Goal: Task Accomplishment & Management: Use online tool/utility

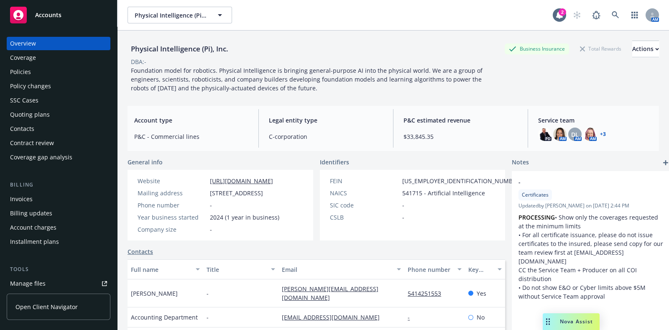
click at [72, 69] on div "Policies" at bounding box center [58, 71] width 97 height 13
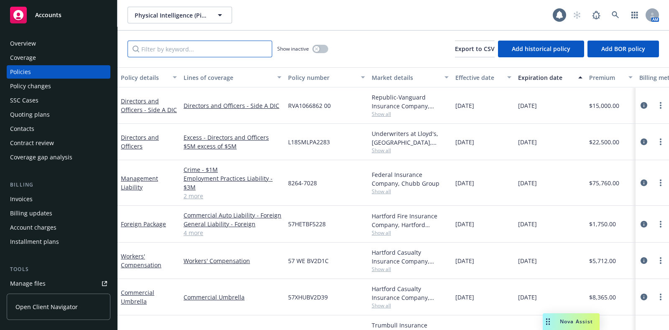
click at [160, 48] on input "Filter by keyword..." at bounding box center [199, 49] width 145 height 17
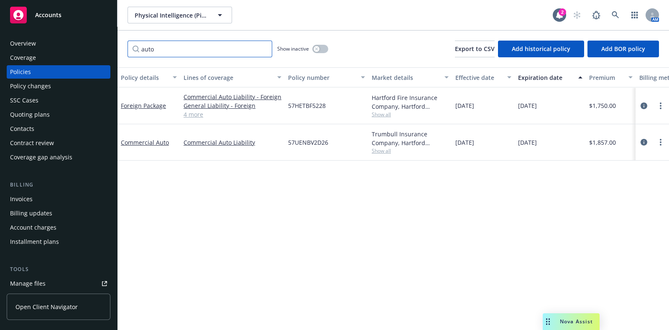
type input "auto"
click at [323, 47] on button "button" at bounding box center [320, 49] width 16 height 8
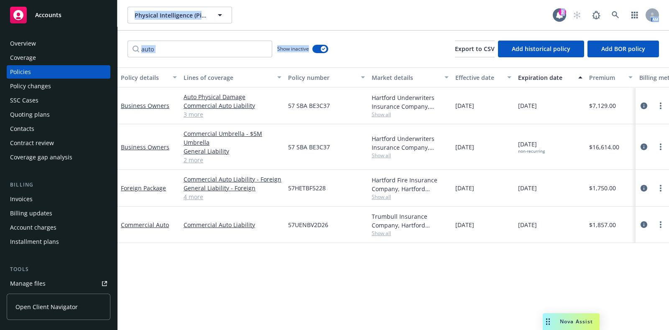
drag, startPoint x: 369, startPoint y: 49, endPoint x: 131, endPoint y: 27, distance: 239.3
click at [131, 27] on div "Physical Intelligence (Pi), Inc. Physical Intelligence (Pi), Inc. 2 AM auto Sho…" at bounding box center [392, 165] width 551 height 330
click at [368, 53] on div "auto Show inactive Export to CSV Add historical policy Add BOR policy" at bounding box center [392, 49] width 551 height 37
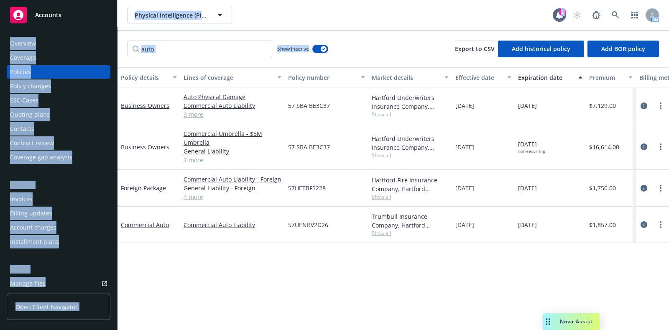
drag, startPoint x: 376, startPoint y: 55, endPoint x: 104, endPoint y: 9, distance: 275.9
click at [104, 9] on div "Accounts Overview Coverage Policies Policy changes SSC Cases Quoting plans Cont…" at bounding box center [334, 165] width 669 height 330
click at [383, 45] on div "auto Show inactive Export to CSV Add historical policy Add BOR policy" at bounding box center [392, 49] width 551 height 37
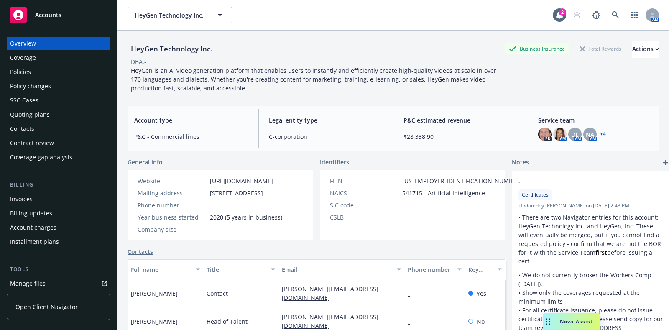
click at [69, 74] on div "Policies" at bounding box center [58, 71] width 97 height 13
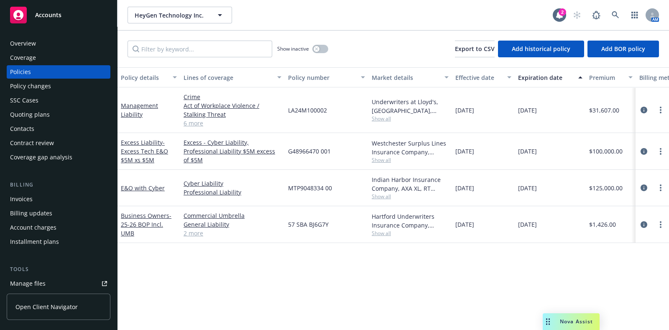
click at [171, 38] on div "Show inactive Export to CSV Add historical policy Add BOR policy" at bounding box center [392, 49] width 551 height 37
click at [171, 46] on input "Filter by keyword..." at bounding box center [199, 49] width 145 height 17
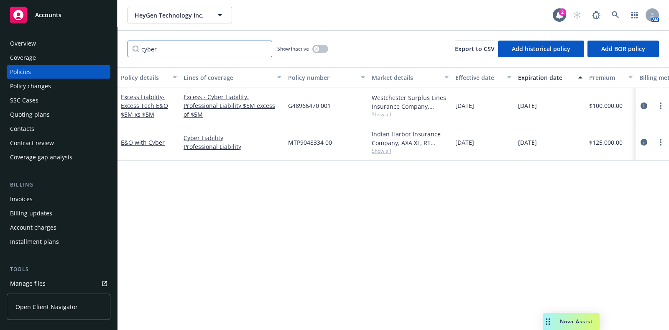
type input "cyber"
click at [316, 49] on icon "button" at bounding box center [316, 48] width 3 height 3
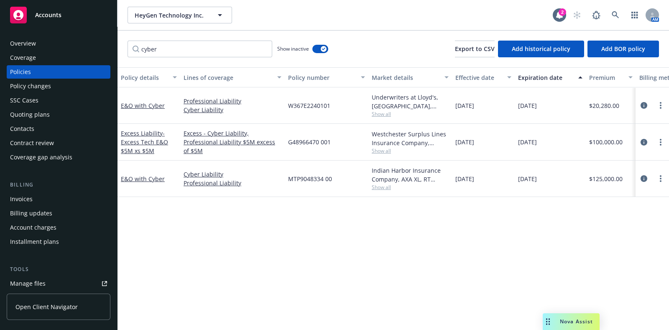
click at [63, 49] on div "Overview" at bounding box center [58, 43] width 97 height 13
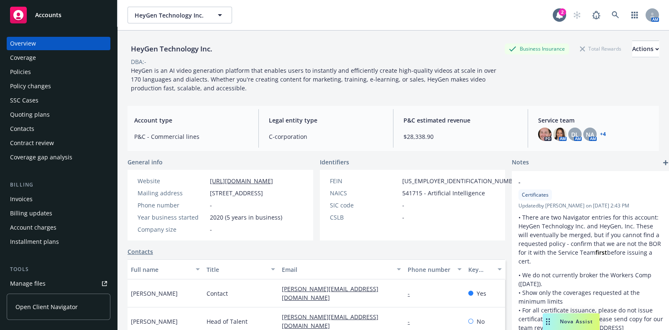
click at [53, 115] on div "Quoting plans" at bounding box center [58, 114] width 97 height 13
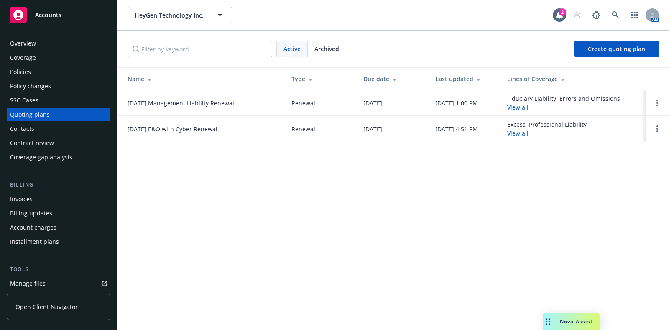
click at [207, 128] on link "2/15/2026 E&O with Cyber Renewal" at bounding box center [172, 129] width 90 height 9
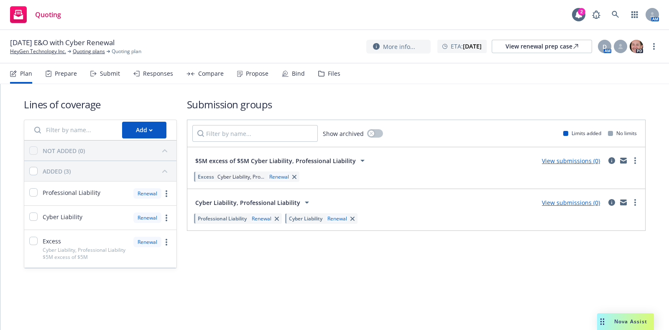
click at [328, 74] on div "Files" at bounding box center [334, 73] width 13 height 7
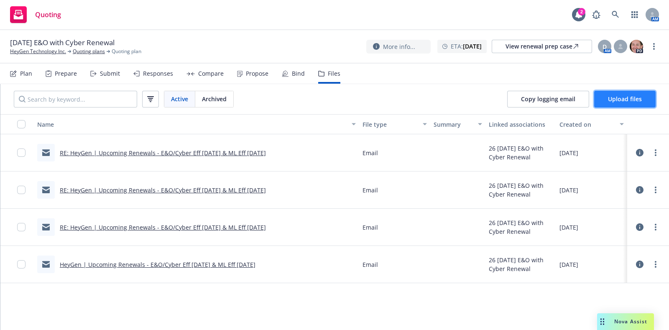
click at [618, 103] on button "Upload files" at bounding box center [624, 99] width 61 height 17
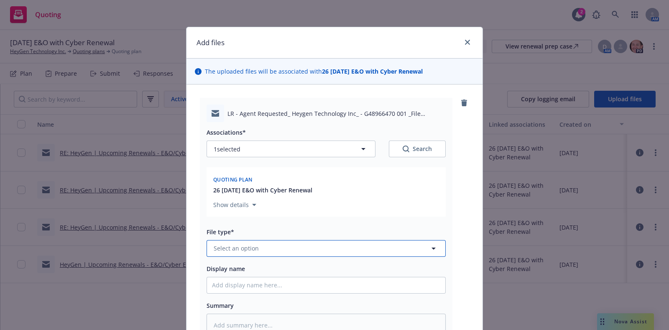
click at [315, 250] on button "Select an option" at bounding box center [325, 248] width 239 height 17
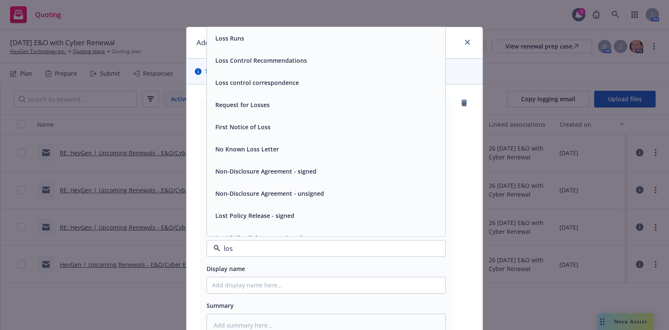
type input "loss"
click at [245, 41] on div "Loss Runs" at bounding box center [326, 38] width 228 height 12
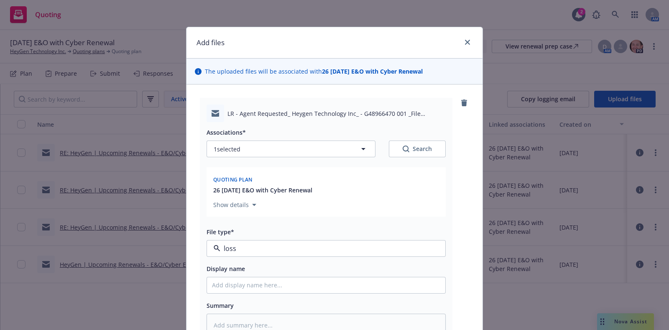
type textarea "x"
type input "Loss Runs"
click at [250, 248] on span "Loss Runs" at bounding box center [311, 248] width 194 height 9
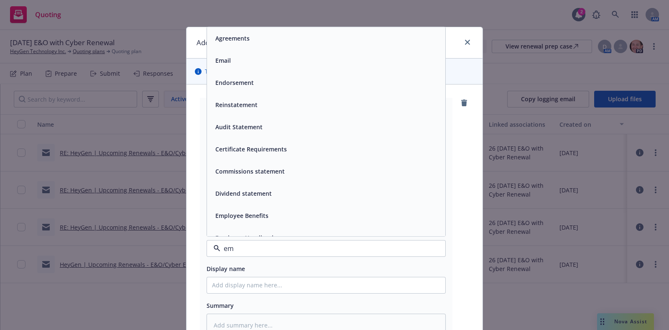
type input "ema"
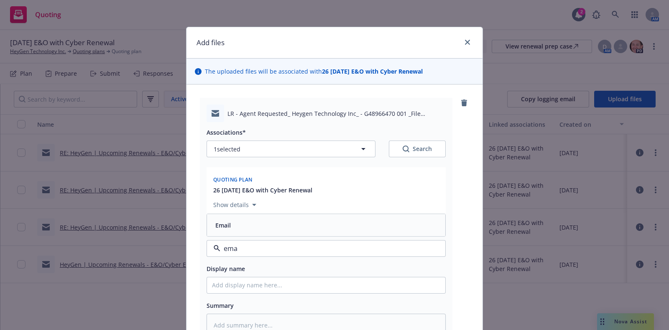
click at [245, 228] on div "Email" at bounding box center [326, 225] width 228 height 12
drag, startPoint x: 247, startPoint y: 275, endPoint x: 243, endPoint y: 277, distance: 4.5
click at [243, 277] on div "Display name" at bounding box center [325, 278] width 239 height 30
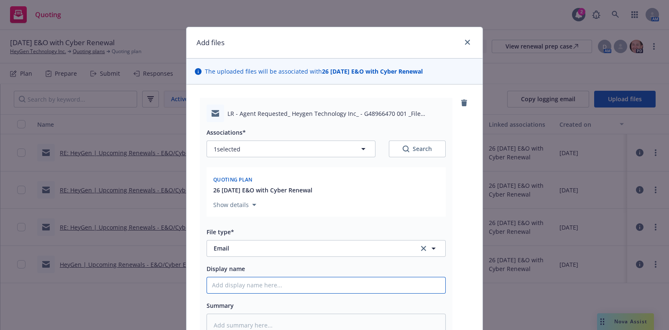
click at [240, 283] on input "Display name" at bounding box center [326, 285] width 238 height 16
type textarea "x"
type input "L"
type textarea "x"
type input "Lo"
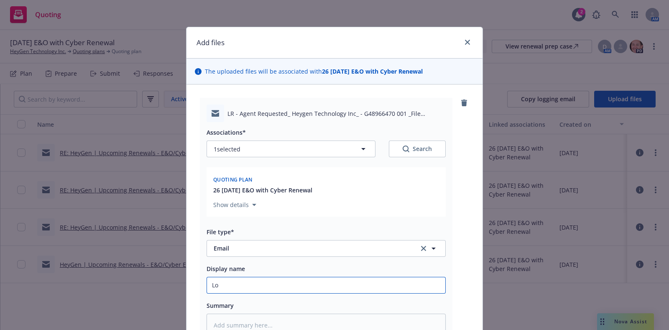
type textarea "x"
type input "Los"
type textarea "x"
type input "Loss"
type textarea "x"
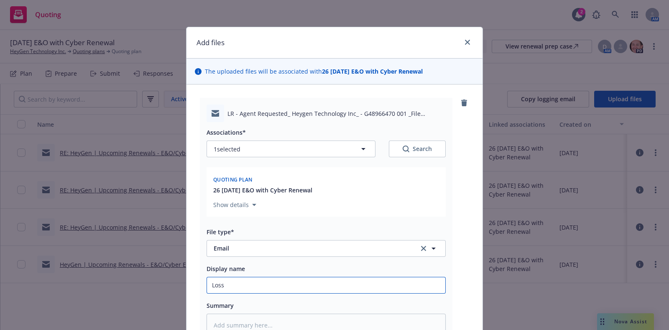
type input "Loss"
type textarea "x"
type input "Loss Ru"
type textarea "x"
type input "Loss Run"
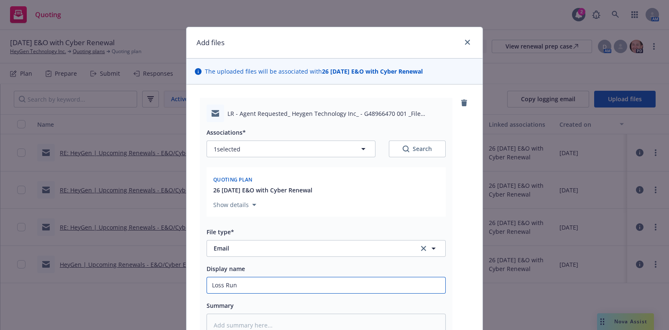
type textarea "x"
type input "Loss Runs"
type textarea "x"
type input "Loss Runs"
type textarea "x"
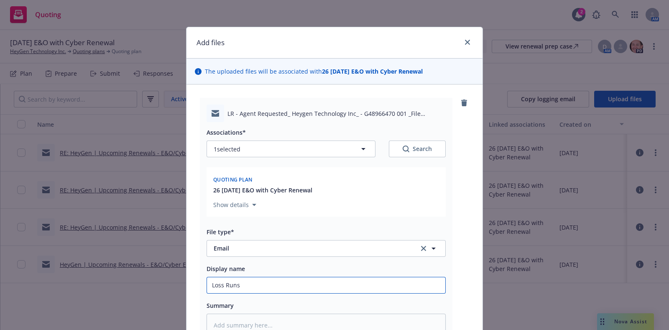
type input "Loss Runs f"
type textarea "x"
type input "Loss Runs fro"
type textarea "x"
type input "Loss Runs from"
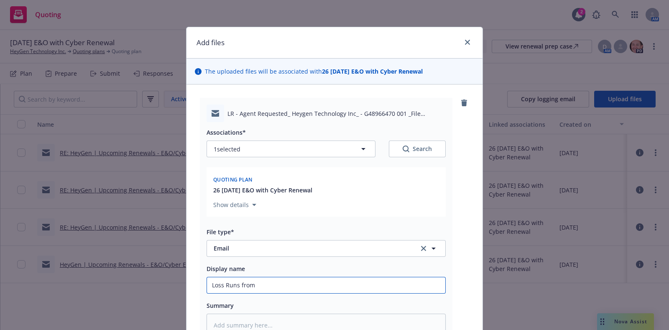
type textarea "x"
type input "Loss Runs from"
type textarea "x"
type input "Loss Runs from R"
type textarea "x"
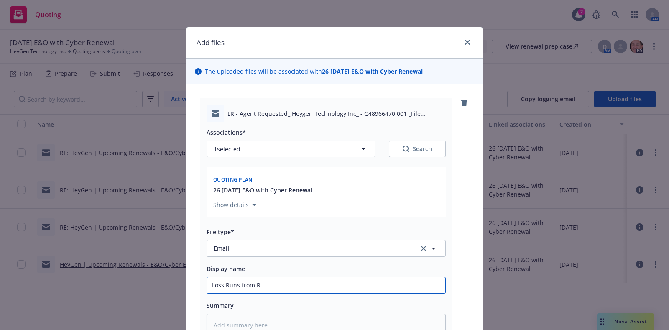
type input "Loss Runs from RT"
type textarea "x"
type input "Loss Runs from RT"
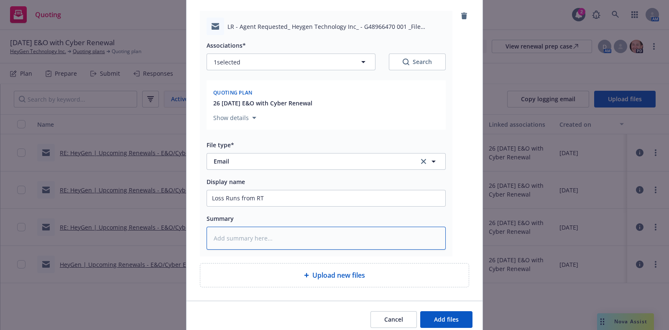
scroll to position [121, 0]
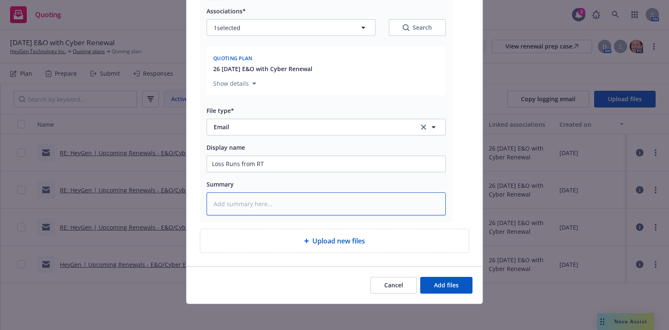
type textarea "x"
type textarea "2"
type textarea "x"
type textarea "25"
type textarea "x"
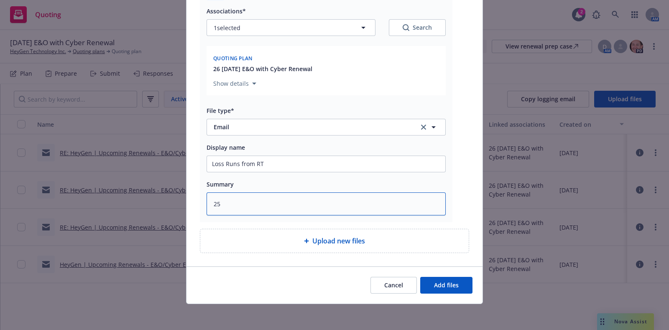
type textarea "25-"
type textarea "x"
type textarea "25-2"
type textarea "x"
type textarea "25-26"
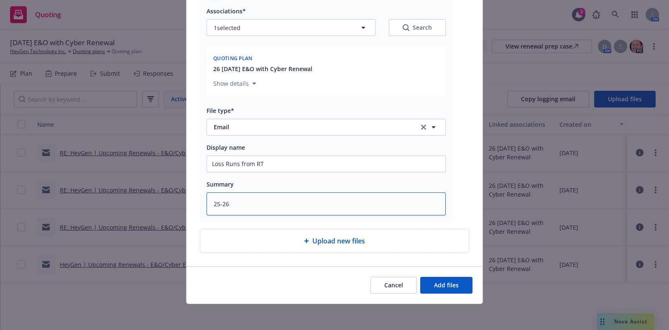
type textarea "x"
type textarea "25-26"
type textarea "x"
type textarea "25-26 E"
type textarea "x"
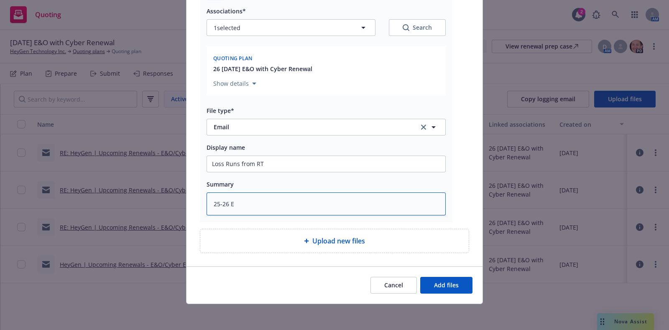
type textarea "25-26 E7"
type textarea "x"
type textarea "25-26 E7o"
type textarea "x"
type textarea "25-26 E7o0"
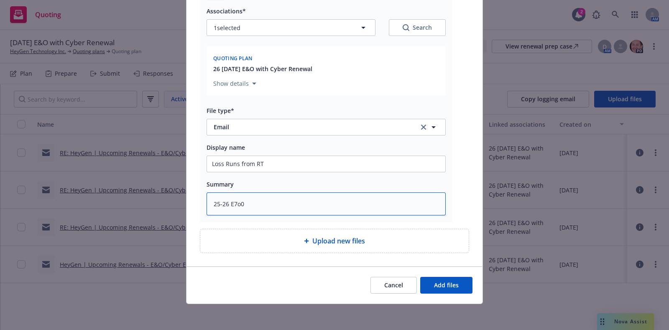
type textarea "x"
type textarea "25-26 E7o"
type textarea "x"
type textarea "25-26 E7"
type textarea "x"
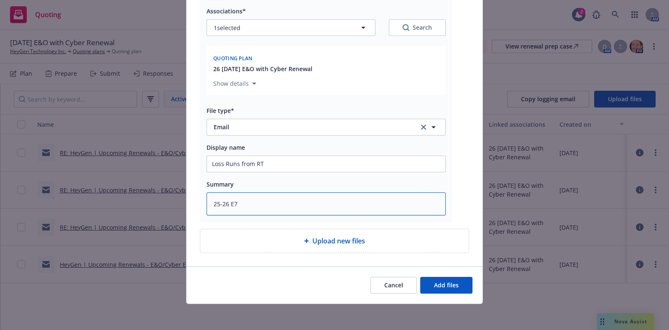
type textarea "25-26 E"
type textarea "x"
type textarea "25-26 E&"
type textarea "x"
type textarea "25-26 E&O"
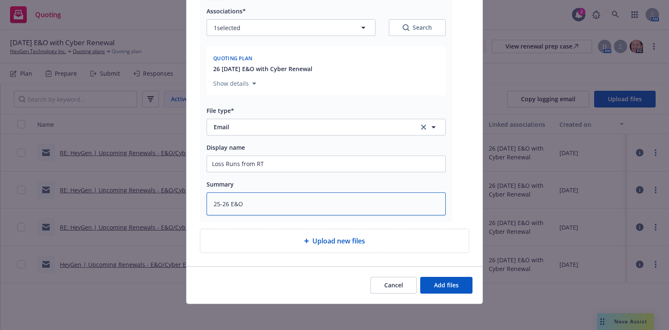
type textarea "x"
type textarea "25-26 E&O-"
type textarea "x"
type textarea "25-26 E&O-C"
type textarea "x"
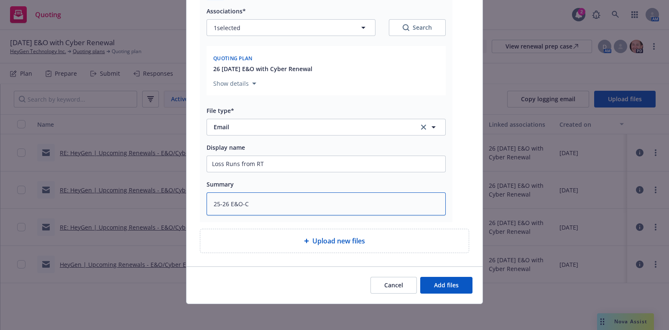
type textarea "25-26 E&O-Cy"
type textarea "x"
type textarea "25-26 E&O-Cyb"
type textarea "x"
type textarea "25-26 E&O-Cybe"
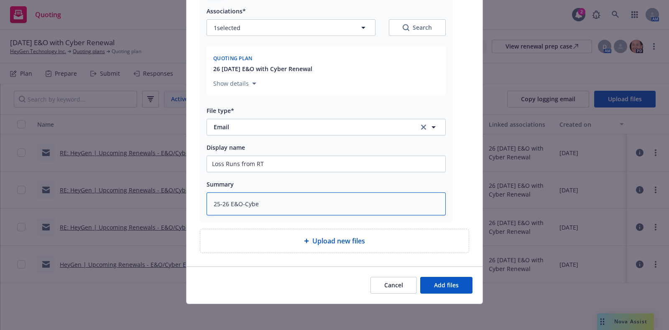
type textarea "x"
type textarea "25-26 E&O-Cyber"
type textarea "x"
type textarea "25-26 E&O-Cyber"
type textarea "x"
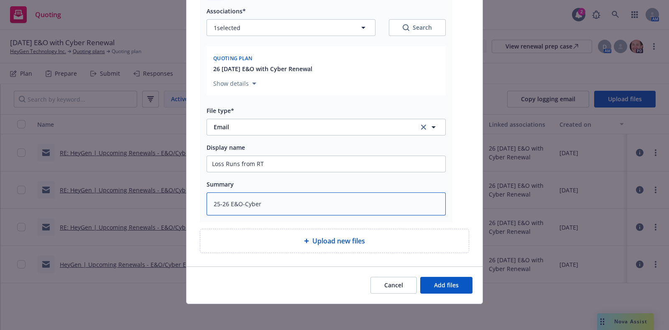
type textarea "25-26 E&O-Cyber -"
type textarea "x"
type textarea "25-26 E&O-Cyber -"
type textarea "x"
type textarea "25-26 E&O-Cyber - C"
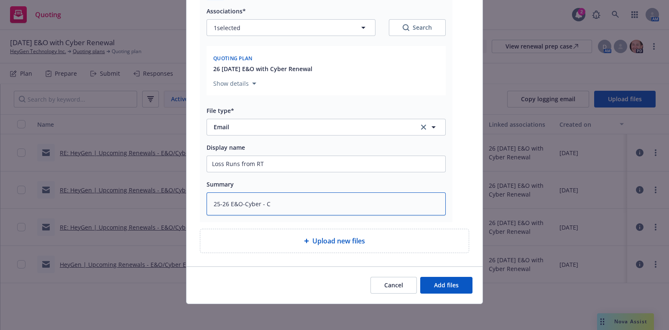
type textarea "x"
type textarea "25-26 E&O-Cyber - Ch"
type textarea "x"
type textarea "25-26 E&O-Cyber - Chu"
type textarea "x"
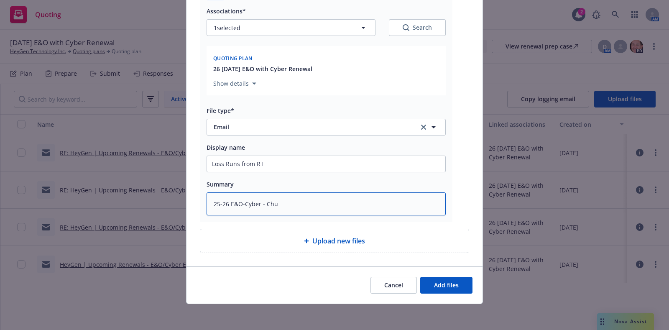
type textarea "25-26 E&O-Cyber - Chub"
type textarea "x"
type textarea "25-26 E&O-Cyber - Chubb"
type textarea "x"
type textarea "25-26 E&O-Cyber - Chubb"
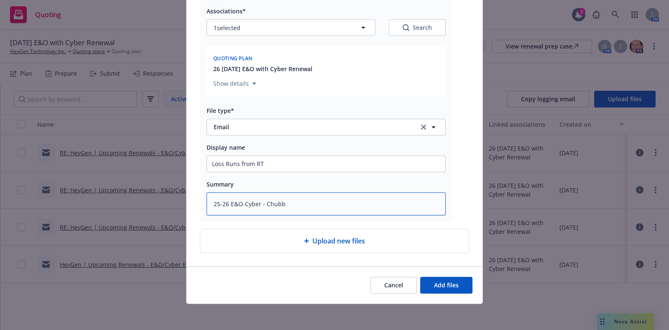
type textarea "x"
type textarea "25-26 E&O-Cyber - Chubb L"
type textarea "x"
type textarea "25-26 E&O-Cyber - Chubb Lo"
type textarea "x"
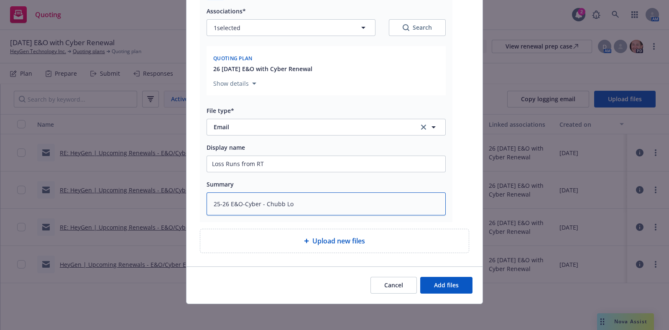
type textarea "25-26 E&O-Cyber - Chubb Los"
type textarea "x"
type textarea "25-26 E&O-Cyber - Chubb Loss"
type textarea "x"
type textarea "25-26 E&O-Cyber - Chubb Loss"
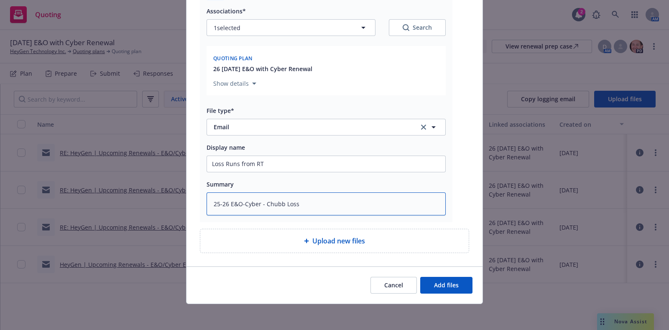
type textarea "x"
type textarea "25-26 E&O-Cyber - Chubb Loss R"
type textarea "x"
type textarea "25-26 E&O-Cyber - Chubb Loss Ru"
type textarea "x"
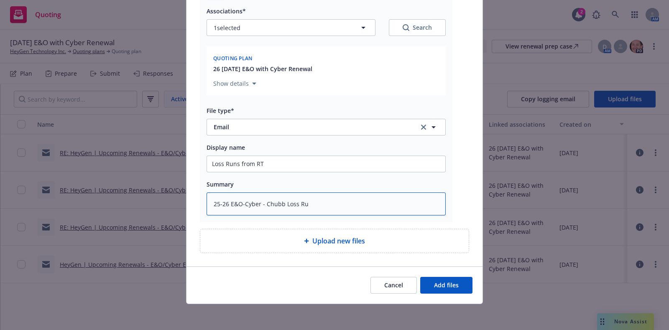
type textarea "25-26 E&O-Cyber - Chubb Loss Run"
type textarea "x"
type textarea "25-26 E&O-Cyber - Chubb Loss Runs"
type textarea "x"
type textarea "25-26 E&O-Cyber - Chubb Loss Runs"
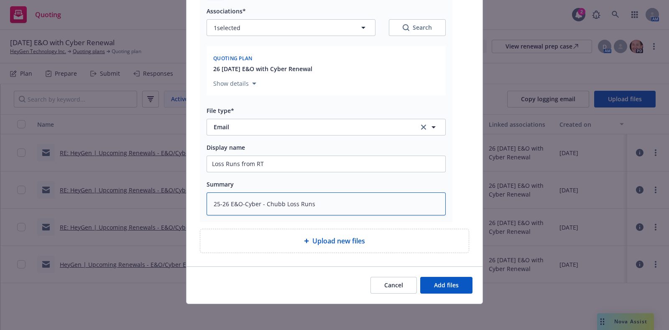
click at [207, 200] on textarea "25-26 E&O-Cyber - Chubb Loss Runs" at bounding box center [325, 203] width 239 height 23
type textarea "x"
type textarea "225-26 E&O-Cyber - Chubb Loss Runs"
type textarea "x"
type textarea "2.25-26 E&O-Cyber - Chubb Loss Runs"
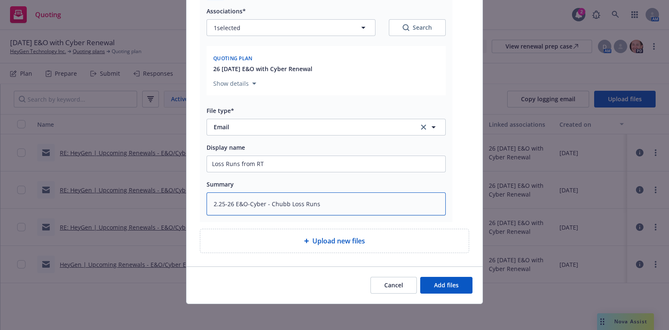
type textarea "x"
type textarea "2.125-26 E&O-Cyber - Chubb Loss Runs"
type textarea "x"
type textarea "2.1425-26 E&O-Cyber - Chubb Loss Runs"
type textarea "x"
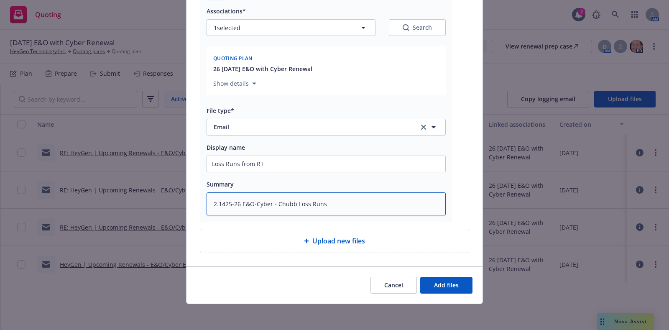
type textarea "2.125-26 E&O-Cyber - Chubb Loss Runs"
type textarea "x"
type textarea "2.25-26 E&O-Cyber - Chubb Loss Runs"
type textarea "x"
type textarea "2.125-26 E&O-Cyber - Chubb Loss Runs"
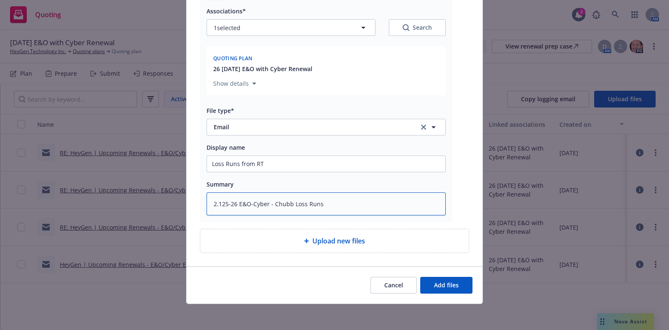
type textarea "x"
type textarea "2.1425-26 E&O-Cyber - Chubb Loss Runs"
type textarea "x"
type textarea "2.125-26 E&O-Cyber - Chubb Loss Runs"
type textarea "x"
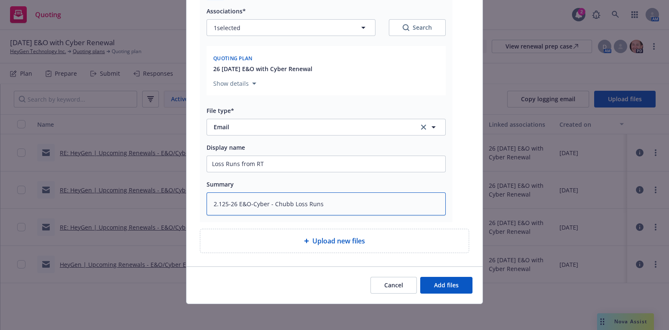
type textarea "2.1525-26 E&O-Cyber - Chubb Loss Runs"
type textarea "x"
type textarea "2.15.25-26 E&O-Cyber - Chubb Loss Runs"
type textarea "x"
type textarea "2.15.25 -26 E&O-Cyber - Chubb Loss Runs"
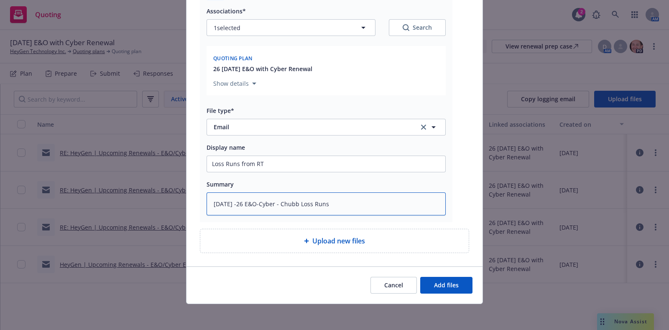
type textarea "x"
type textarea "2.15.25 -2 6 E&O-Cyber - Chubb Loss Runs"
type textarea "x"
type textarea "2.15.25 -26 E&O-Cyber - Chubb Loss Runs"
type textarea "x"
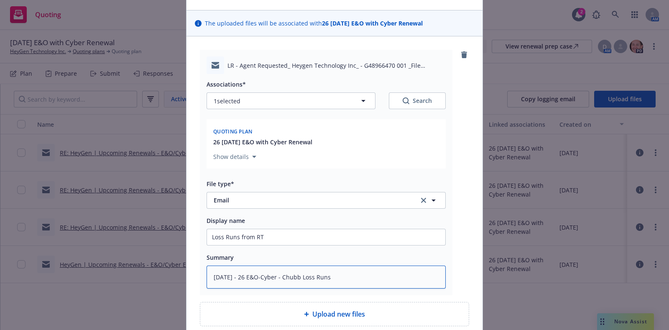
scroll to position [34, 0]
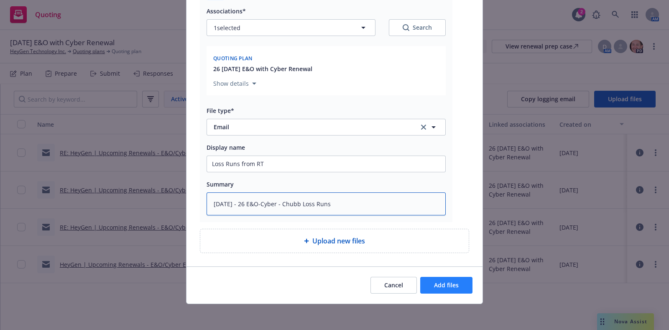
type textarea "2.15.25 - 26 E&O-Cyber - Chubb Loss Runs"
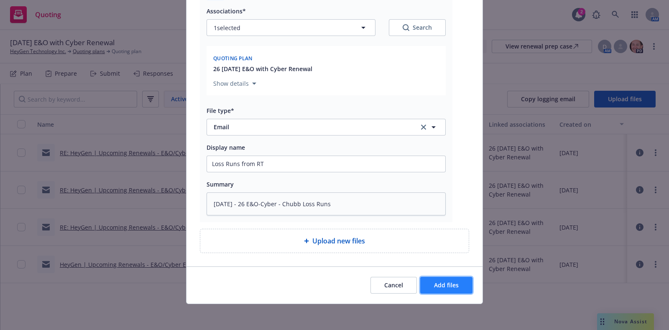
click at [445, 285] on span "Add files" at bounding box center [446, 285] width 25 height 8
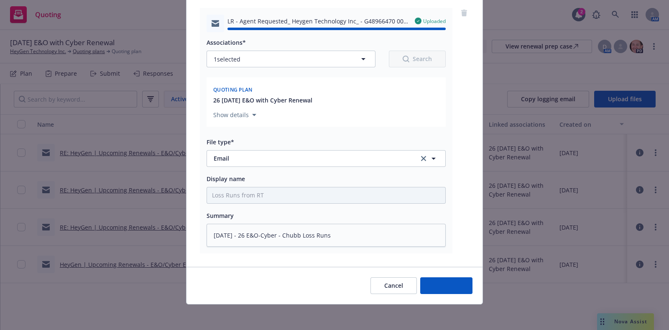
type textarea "x"
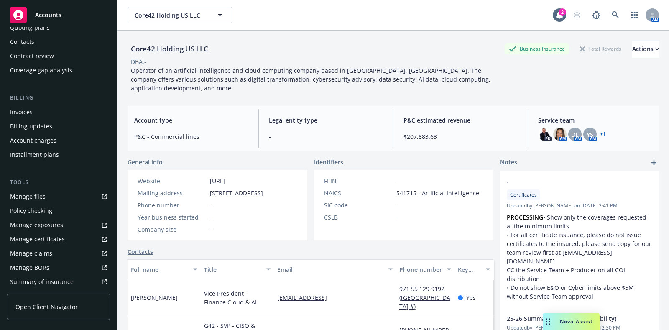
scroll to position [174, 0]
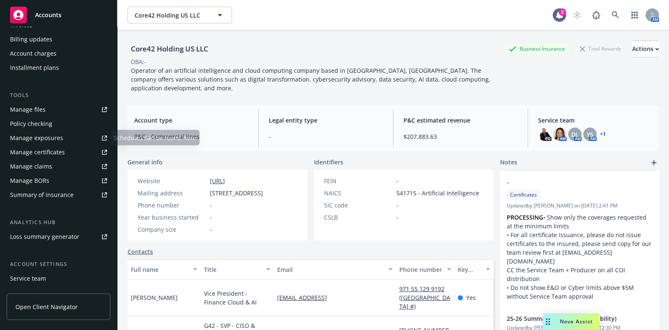
click at [51, 112] on link "Manage files" at bounding box center [59, 109] width 104 height 13
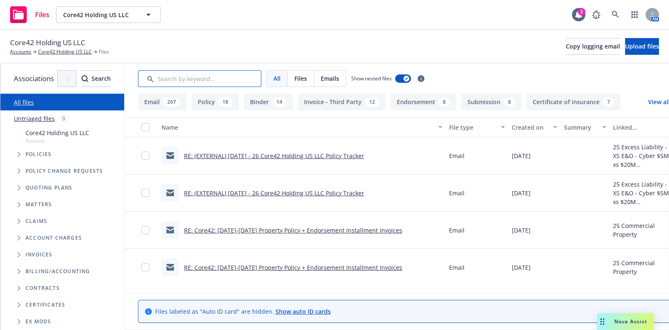
click at [227, 81] on input "Search by keyword..." at bounding box center [199, 78] width 123 height 17
type input "a"
type input "summ"
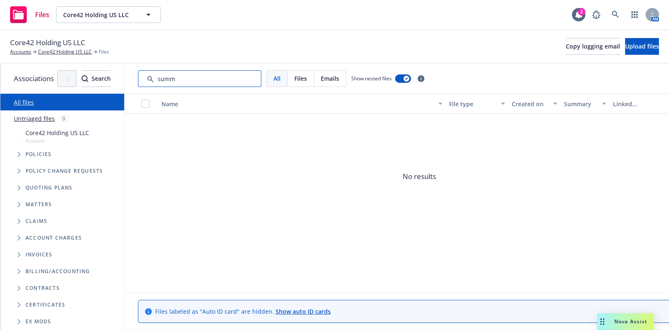
click at [230, 81] on input "Search by keyword..." at bounding box center [199, 78] width 123 height 17
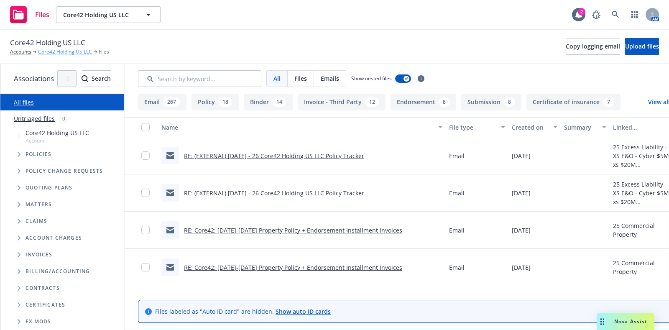
click at [58, 52] on link "Core42 Holding US LLC" at bounding box center [65, 52] width 54 height 8
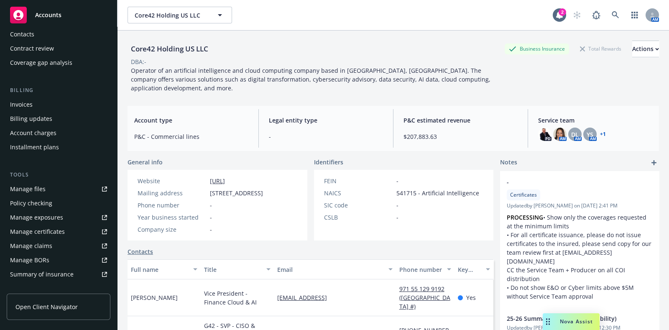
scroll to position [174, 0]
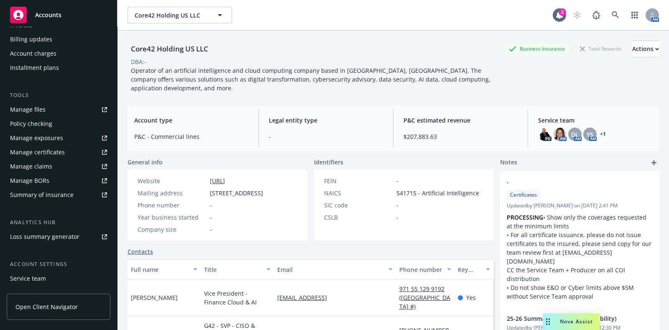
click at [72, 194] on link "Summary of insurance" at bounding box center [59, 194] width 104 height 13
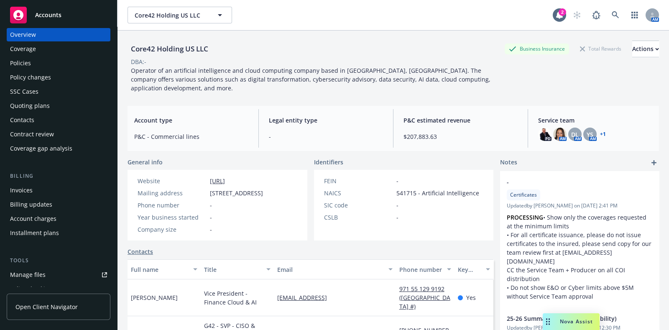
scroll to position [0, 0]
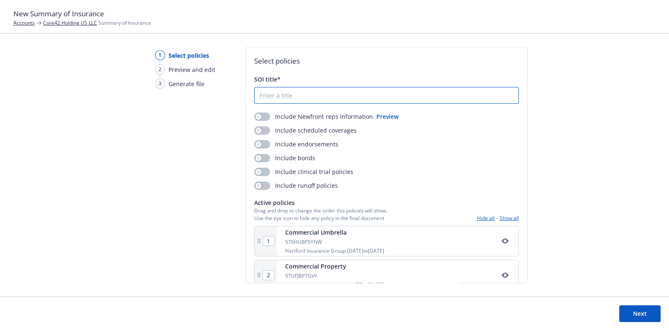
click at [300, 100] on input "SOI title*" at bounding box center [387, 95] width 264 height 16
type input "Summary of Insurance"
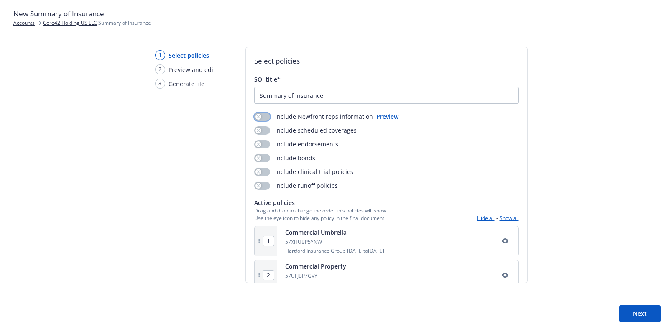
click at [261, 117] on button "button" at bounding box center [262, 116] width 16 height 8
click at [261, 127] on button "button" at bounding box center [262, 130] width 16 height 8
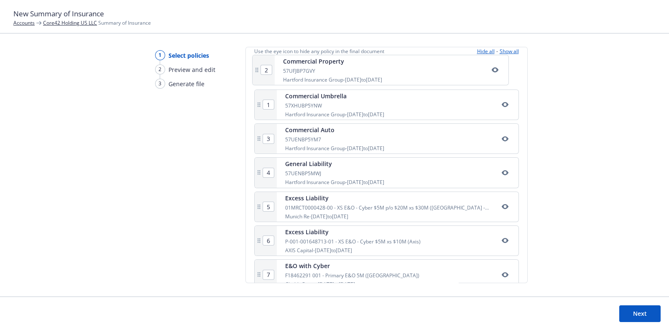
scroll to position [163, 0]
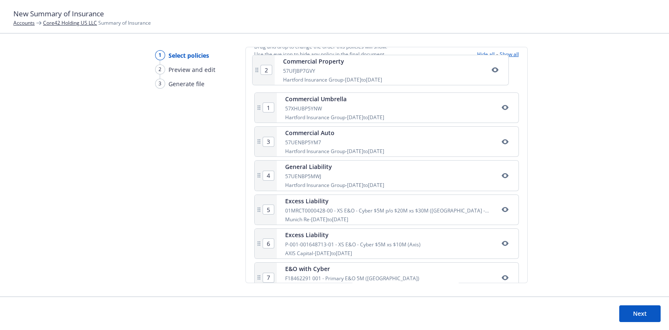
drag, startPoint x: 257, startPoint y: 104, endPoint x: 256, endPoint y: 71, distance: 33.0
click at [256, 71] on div "1 Commercial Umbrella 57XHUBP5YNW Hartford Insurance Group - 04/08/2025 to 04/0…" at bounding box center [386, 179] width 265 height 234
type input "2"
type input "1"
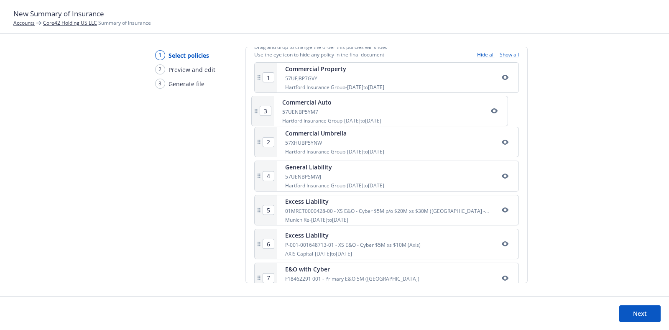
drag, startPoint x: 257, startPoint y: 145, endPoint x: 255, endPoint y: 108, distance: 36.8
click at [255, 108] on div "1 Commercial Property 57UFJBP7GVY Hartford Insurance Group - 04/08/2025 to 04/0…" at bounding box center [386, 179] width 265 height 234
type input "2"
type input "3"
drag, startPoint x: 259, startPoint y: 181, endPoint x: 254, endPoint y: 117, distance: 63.7
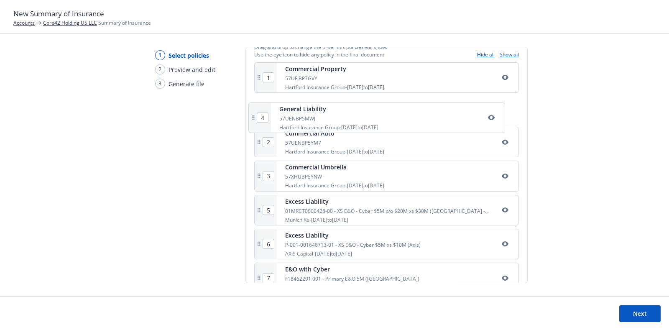
click at [254, 117] on div "1 Commercial Property 57UFJBP7GVY Hartford Insurance Group - 04/08/2025 to 04/0…" at bounding box center [386, 179] width 265 height 234
type input "3"
type input "2"
type input "4"
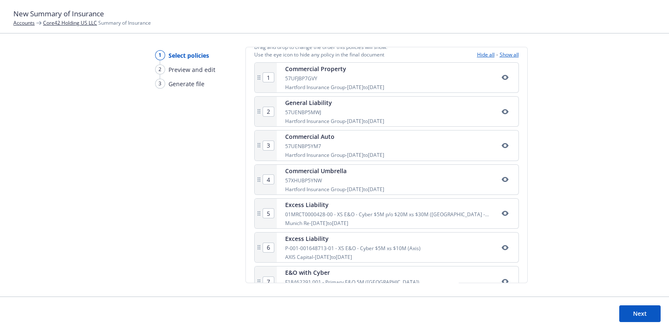
scroll to position [184, 0]
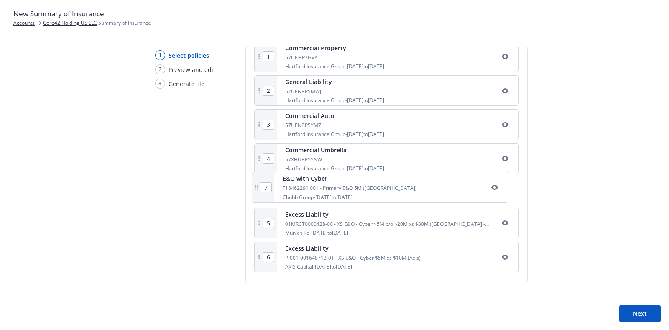
drag, startPoint x: 256, startPoint y: 258, endPoint x: 254, endPoint y: 183, distance: 74.4
click at [254, 183] on div "1 Commercial Property 57UFJBP7GVY Hartford Insurance Group - 04/08/2025 to 04/0…" at bounding box center [386, 158] width 265 height 234
type input "6"
type input "7"
type input "5"
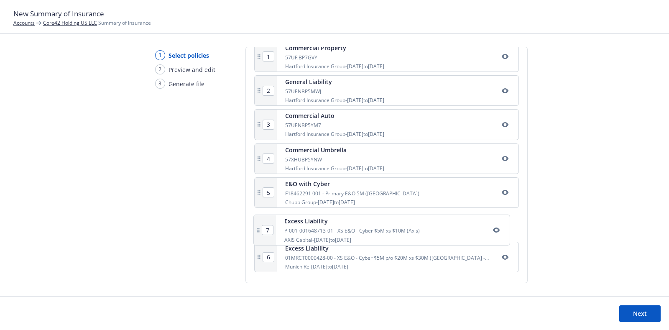
drag, startPoint x: 258, startPoint y: 256, endPoint x: 258, endPoint y: 224, distance: 31.8
click at [258, 224] on div "1 Commercial Property 57UFJBP7GVY Hartford Insurance Group - 04/08/2025 to 04/0…" at bounding box center [386, 158] width 265 height 234
type input "7"
type input "6"
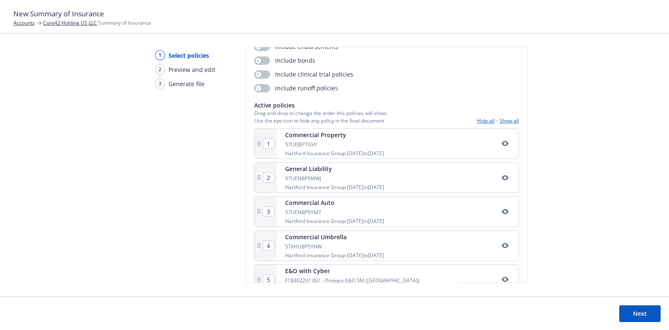
scroll to position [10, 0]
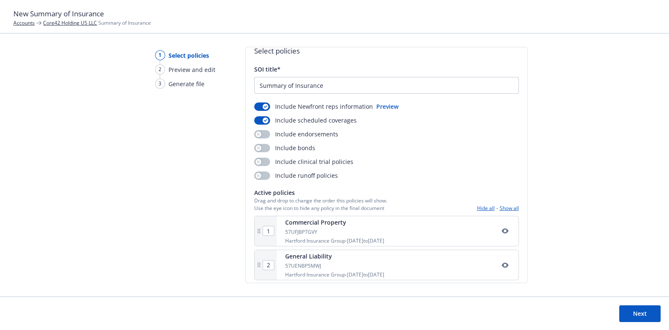
click at [649, 312] on button "Next" at bounding box center [639, 313] width 41 height 17
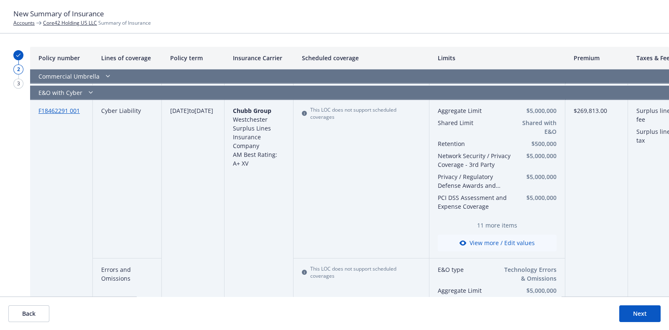
scroll to position [609, 0]
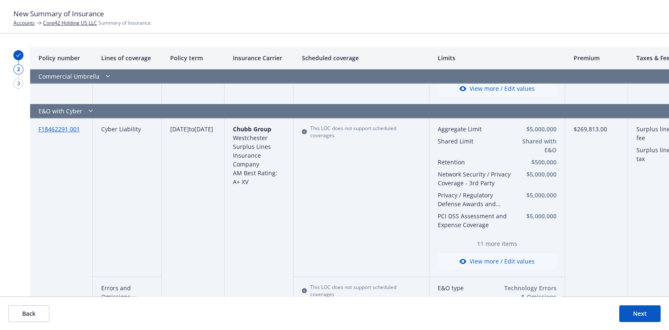
click at [642, 312] on button "Next" at bounding box center [639, 313] width 41 height 17
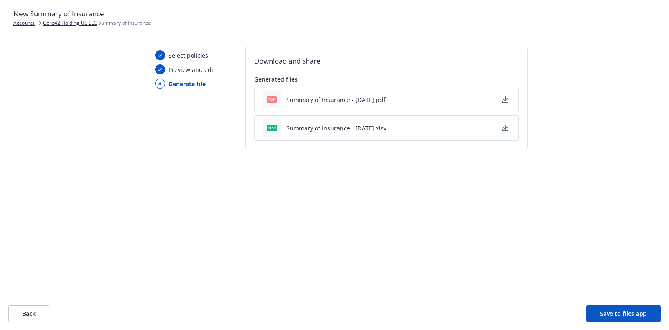
click at [334, 124] on button "Summary of Insurance - 10/10/2025.xlsx" at bounding box center [336, 128] width 100 height 9
click at [578, 87] on div "Select policies Preview and edit 3 Generate file Download and share Generated f…" at bounding box center [334, 172] width 669 height 250
click at [41, 314] on button "Back" at bounding box center [28, 313] width 41 height 17
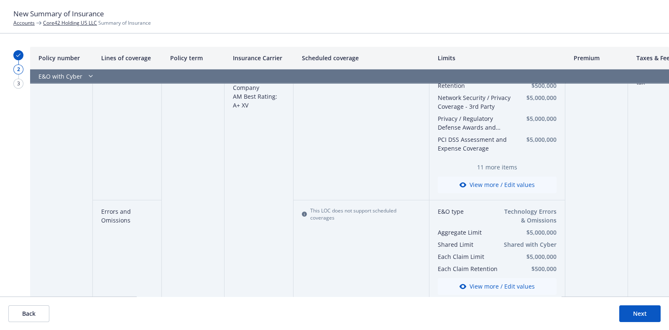
scroll to position [696, 0]
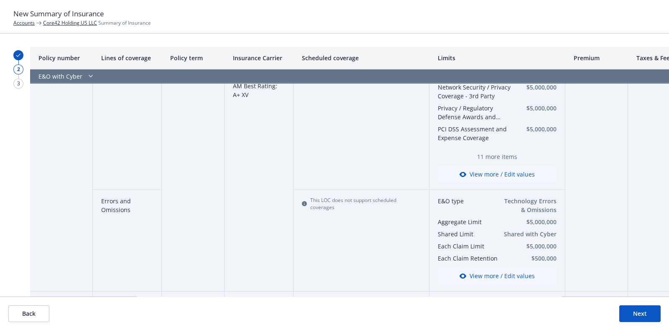
click at [492, 172] on button "View more / Edit values" at bounding box center [497, 174] width 119 height 17
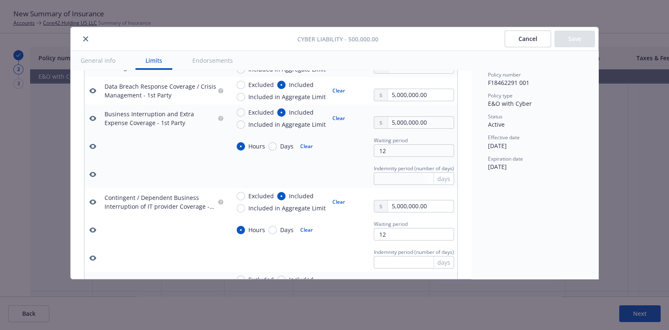
scroll to position [443, 0]
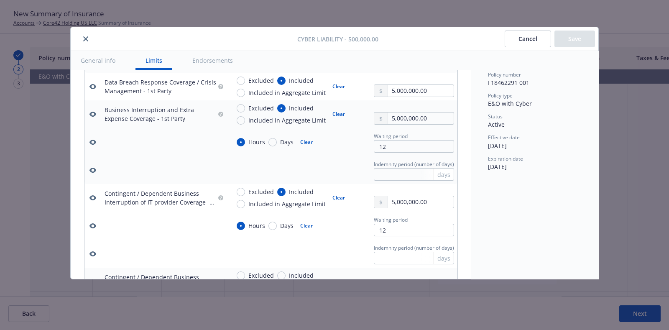
type textarea "x"
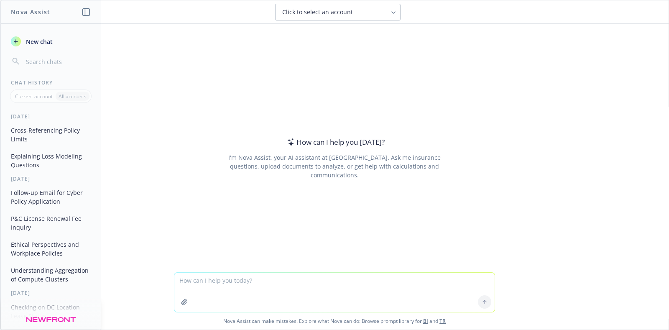
click at [373, 11] on div "Click to select an account" at bounding box center [332, 12] width 101 height 8
type input "core42"
click at [347, 51] on div "Core42 Holding US LLC BI" at bounding box center [337, 53] width 115 height 9
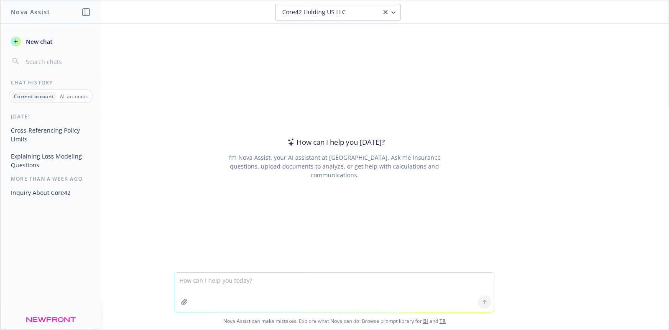
click at [215, 285] on textarea at bounding box center [334, 292] width 320 height 39
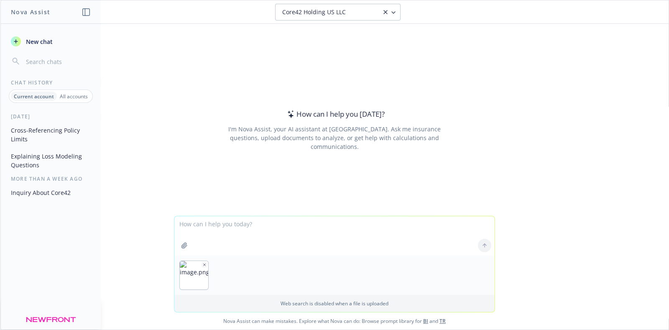
click at [202, 266] on icon "button" at bounding box center [204, 264] width 4 height 4
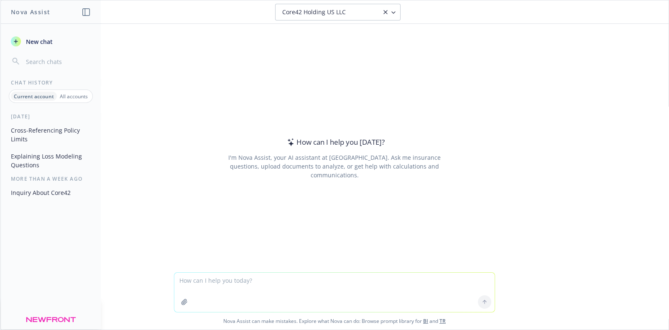
click at [237, 282] on textarea at bounding box center [334, 292] width 320 height 39
paste textarea "Ransomware/Cyber Extortion Data and System Recovery Business Interruption And E…"
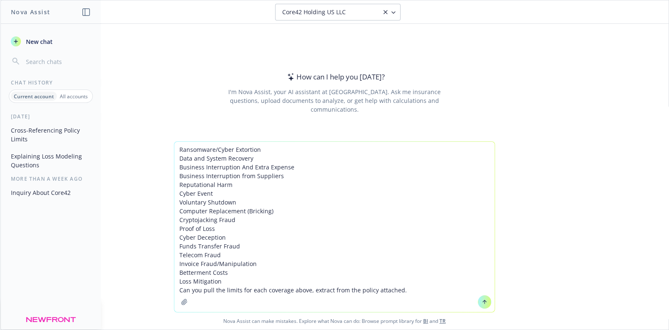
type textarea "Ransomware/Cyber Extortion Data and System Recovery Business Interruption And E…"
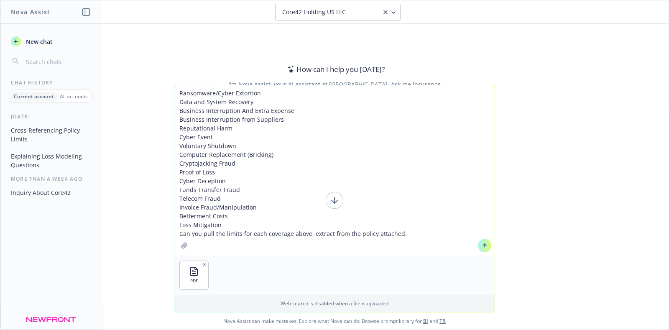
click at [483, 247] on icon at bounding box center [484, 245] width 6 height 6
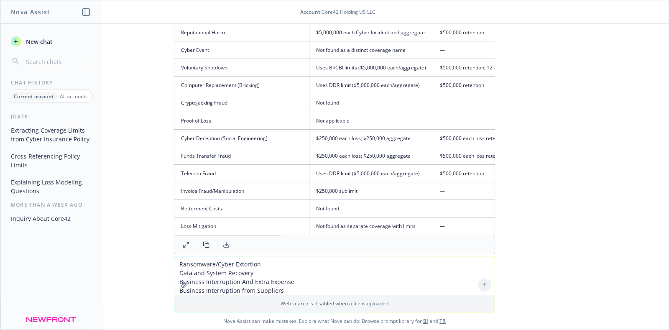
click at [238, 268] on textarea "Ransomware/Cyber Extortion Data and System Recovery Business Interruption And E…" at bounding box center [334, 275] width 320 height 38
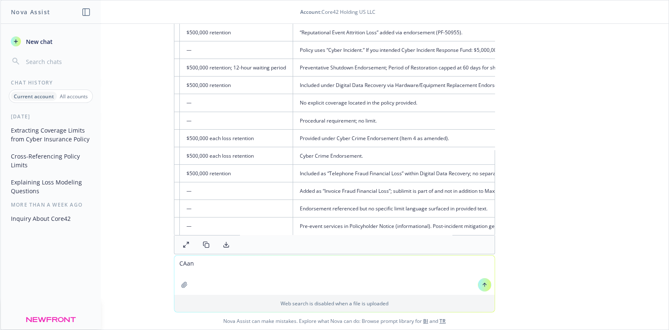
scroll to position [308, 0]
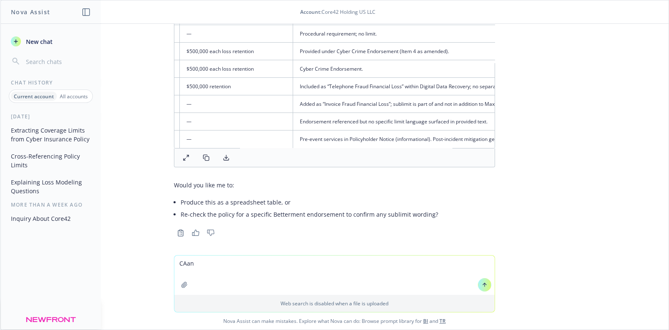
click at [213, 264] on textarea "CAan" at bounding box center [334, 274] width 320 height 39
type textarea "can you add a column with the page number"
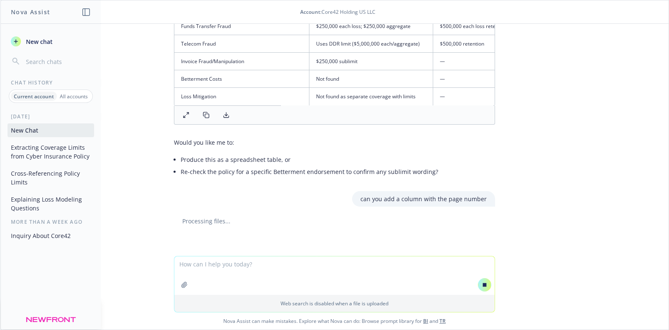
scroll to position [264, 0]
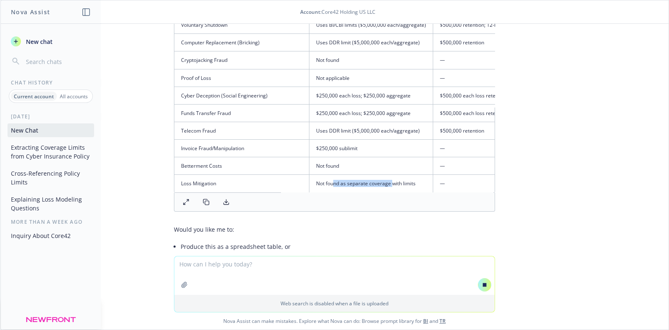
drag, startPoint x: 325, startPoint y: 175, endPoint x: 386, endPoint y: 173, distance: 61.0
click at [386, 175] on td "Not found as separate coverage with limits" at bounding box center [371, 184] width 124 height 18
click at [183, 200] on icon at bounding box center [186, 202] width 7 height 7
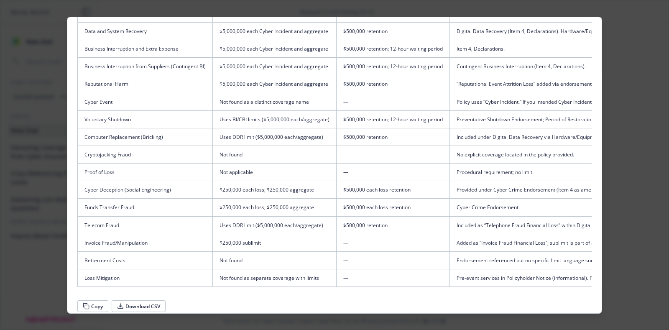
scroll to position [67, 0]
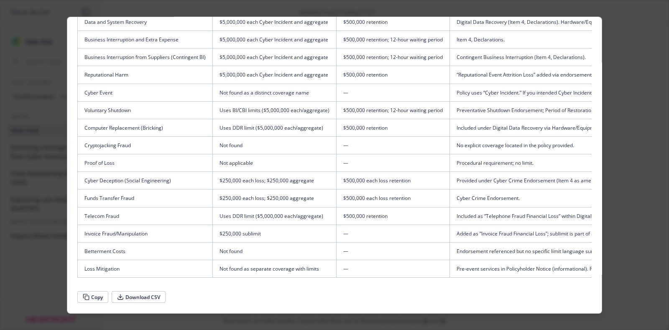
click at [313, 278] on div "Table View Coverage Limit Retention/Waiting Period Notes/Source Ransomware/Cybe…" at bounding box center [334, 164] width 535 height 297
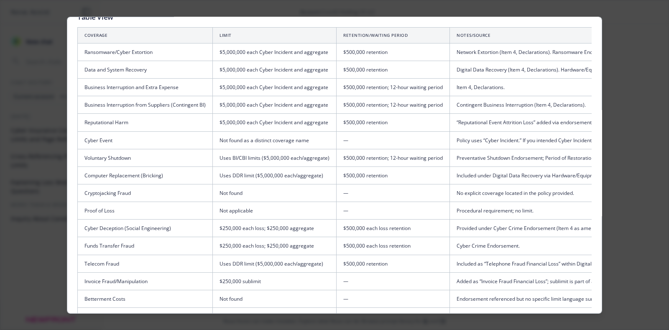
scroll to position [0, 0]
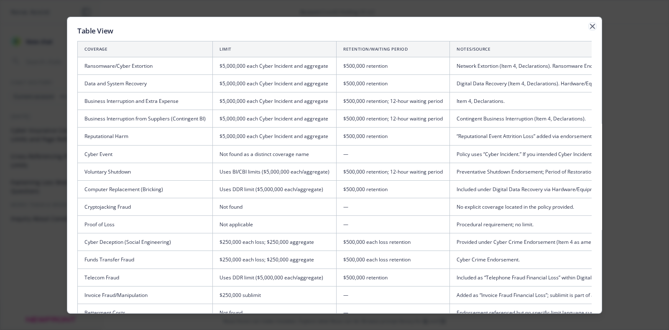
click at [590, 26] on icon "button" at bounding box center [592, 25] width 5 height 5
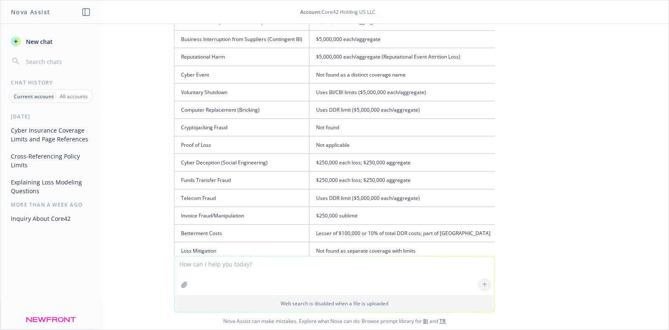
scroll to position [734, 0]
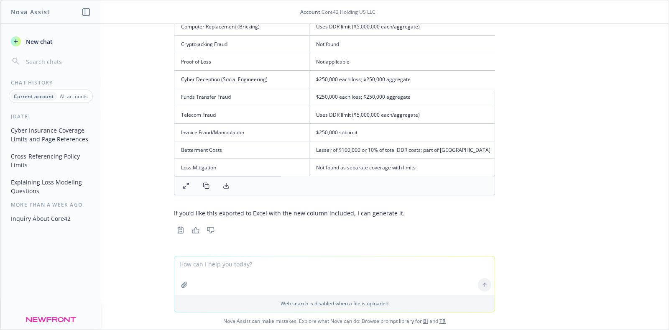
click at [183, 183] on icon at bounding box center [186, 185] width 7 height 7
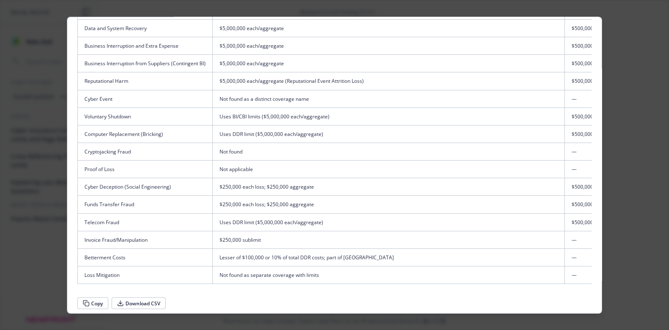
scroll to position [67, 0]
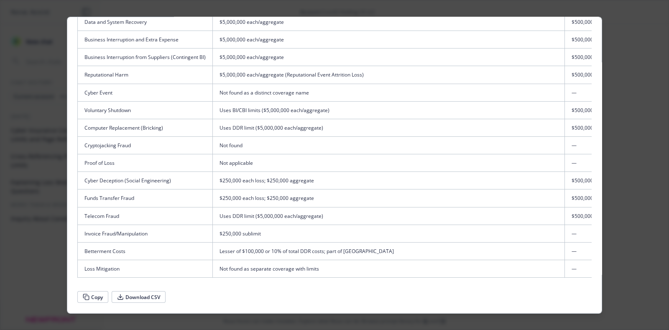
drag, startPoint x: 506, startPoint y: 141, endPoint x: 427, endPoint y: 137, distance: 79.1
click at [427, 137] on td "Not found" at bounding box center [389, 145] width 352 height 18
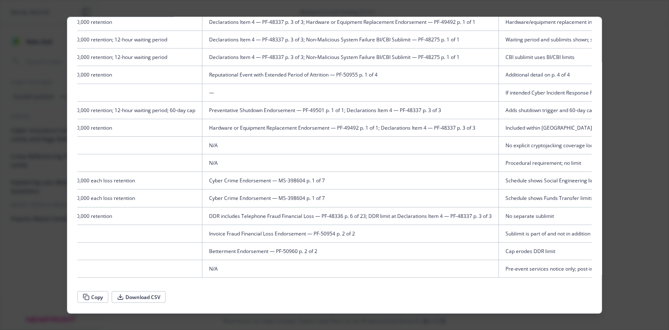
scroll to position [0, 0]
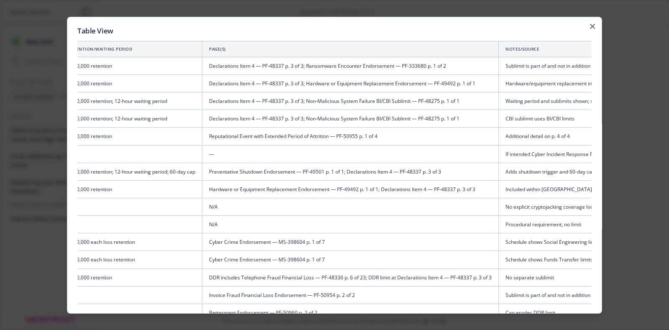
click at [412, 64] on td "Declarations Item 4 — PF-48337 p. 3 of 3; Ransomware Encounter Endorsement — PF…" at bounding box center [350, 66] width 296 height 18
copy td "333680"
click at [336, 303] on td "Betterment Endorsement — PF-50960 p. 2 of 2" at bounding box center [350, 312] width 296 height 18
click at [385, 298] on td "Invoice Fraud Financial Loss Endorsement — PF-50954 p. 2 of 2" at bounding box center [350, 295] width 296 height 18
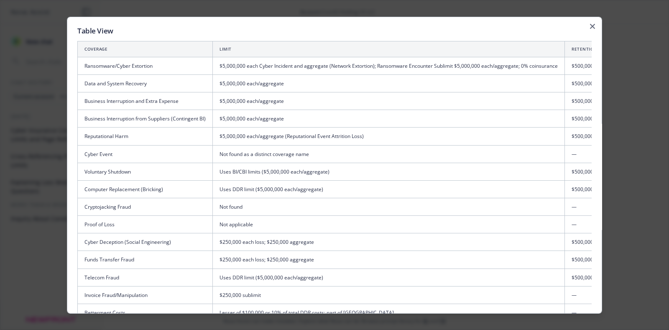
click at [297, 298] on td "$250,000 sublimit" at bounding box center [389, 295] width 352 height 18
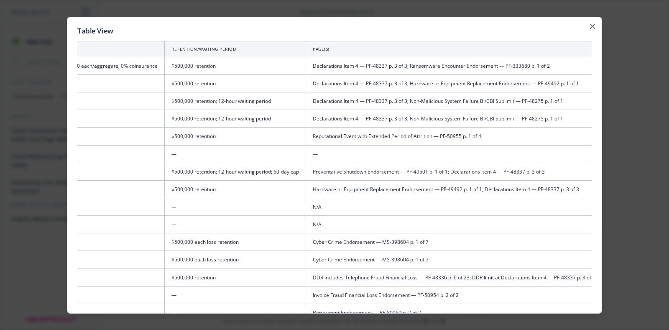
drag, startPoint x: 330, startPoint y: 298, endPoint x: 328, endPoint y: 308, distance: 9.9
click at [330, 299] on td "Invoice Fraud Financial Loss Endorsement — PF-50954 p. 2 of 2" at bounding box center [454, 295] width 296 height 18
click at [206, 96] on td "$500,000 retention; 12-hour waiting period" at bounding box center [235, 101] width 141 height 18
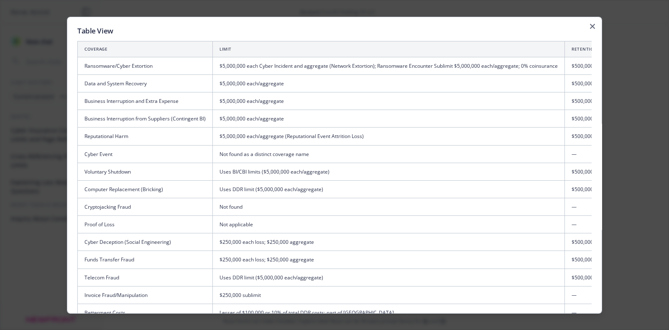
click at [253, 257] on td "$250,000 each loss; $250,000 aggregate" at bounding box center [389, 260] width 352 height 18
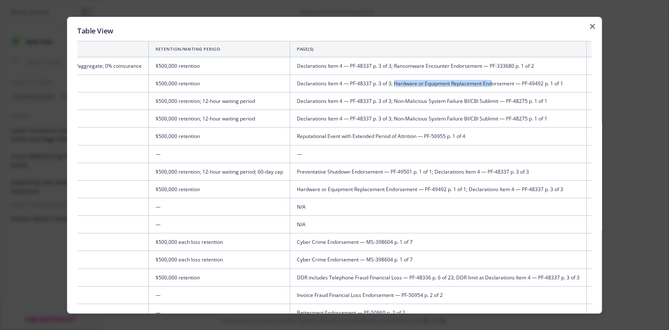
drag, startPoint x: 393, startPoint y: 84, endPoint x: 494, endPoint y: 83, distance: 100.3
click at [494, 83] on td "Declarations Item 4 — PF-48337 p. 3 of 3; Hardware or Equipment Replacement End…" at bounding box center [438, 83] width 296 height 18
click at [531, 82] on td "Declarations Item 4 — PF-48337 p. 3 of 3; Hardware or Equipment Replacement End…" at bounding box center [438, 83] width 296 height 18
copy td "49492"
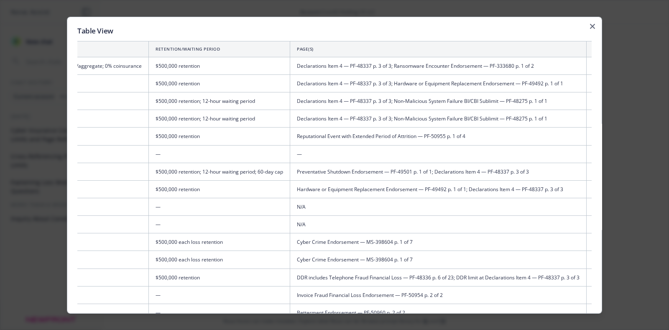
drag, startPoint x: 291, startPoint y: 207, endPoint x: 298, endPoint y: 239, distance: 32.6
click at [291, 207] on td "N/A" at bounding box center [438, 207] width 296 height 18
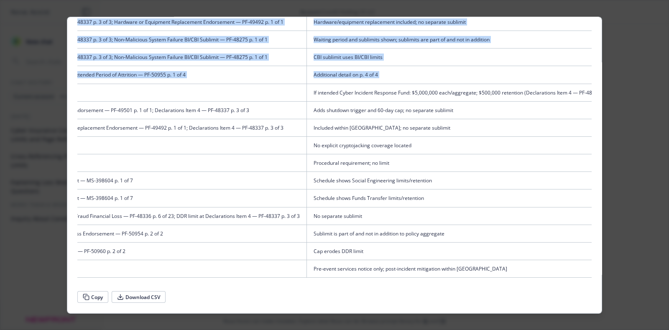
scroll to position [0, 743]
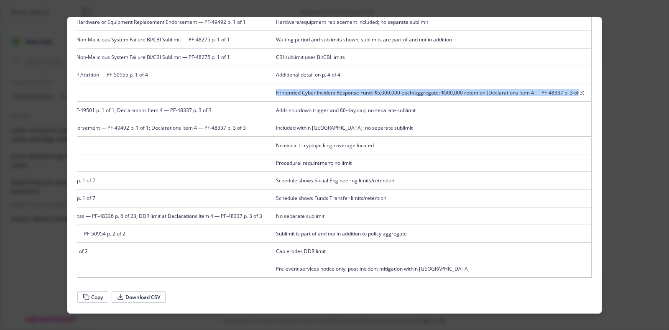
drag, startPoint x: 117, startPoint y: 84, endPoint x: 571, endPoint y: 88, distance: 453.9
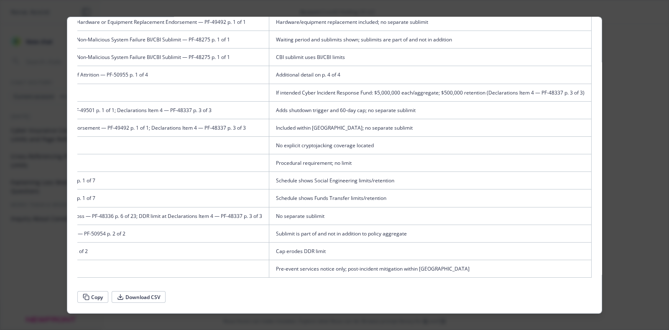
click at [6, 242] on div at bounding box center [334, 165] width 669 height 330
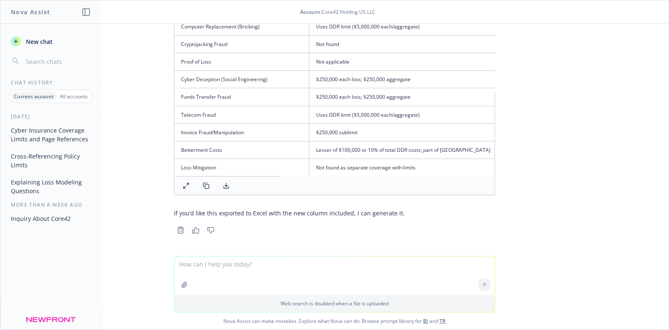
click at [230, 273] on textarea at bounding box center [334, 275] width 320 height 38
paste textarea
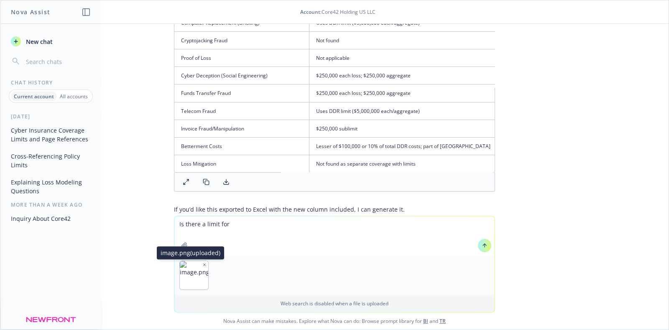
click at [202, 264] on icon "button" at bounding box center [204, 264] width 4 height 4
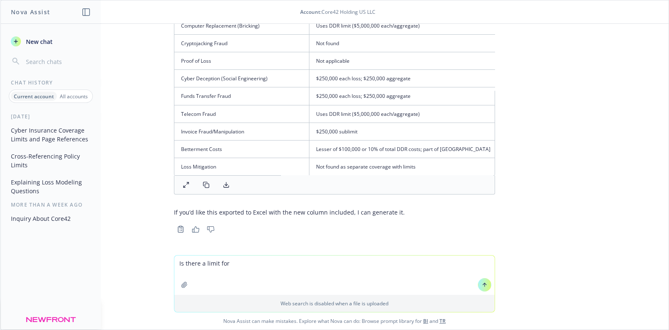
click at [237, 257] on textarea "Is there a limit for" at bounding box center [334, 274] width 320 height 39
paste textarea "Cyber Event Costs directly resulting from any Privacy Breach or Cyber Attack"
type textarea "Is there a limit for a Cyber Event Costs directly resulting from any Privacy Br…"
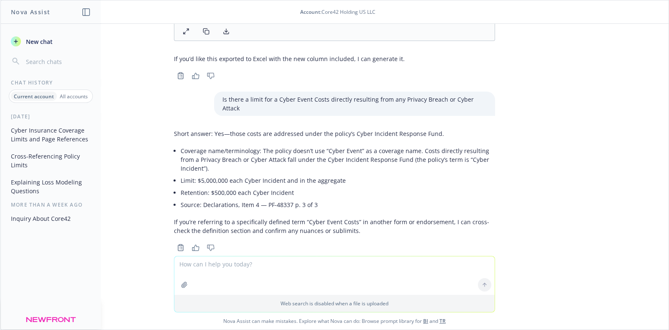
scroll to position [888, 0]
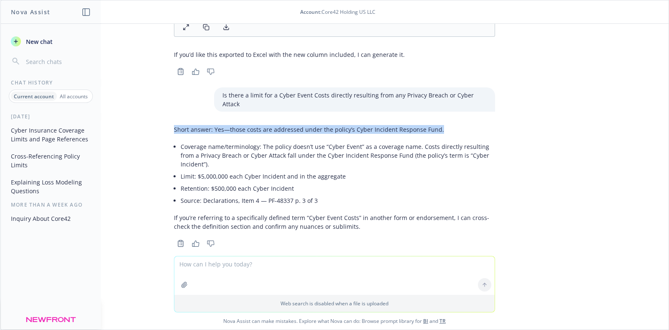
drag, startPoint x: 165, startPoint y: 123, endPoint x: 436, endPoint y: 130, distance: 271.4
click at [436, 130] on div "Short answer: Yes—those costs are addressed under the policy’s Cyber Incident R…" at bounding box center [334, 185] width 334 height 127
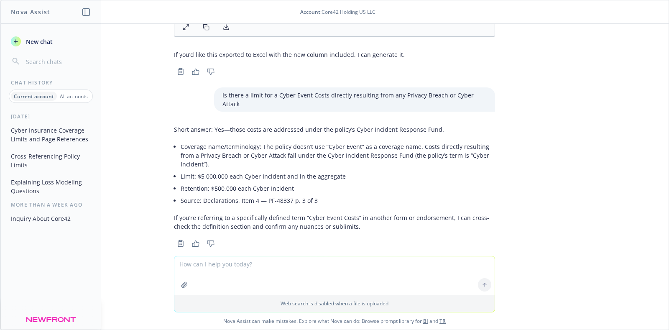
click at [270, 132] on div "Short answer: Yes—those costs are addressed under the policy’s Cyber Incident R…" at bounding box center [334, 178] width 321 height 112
click at [278, 194] on li "Source: Declarations, Item 4 — PF-48337 p. 3 of 3" at bounding box center [338, 200] width 314 height 12
copy li "48337"
click at [208, 265] on textarea at bounding box center [334, 275] width 320 height 38
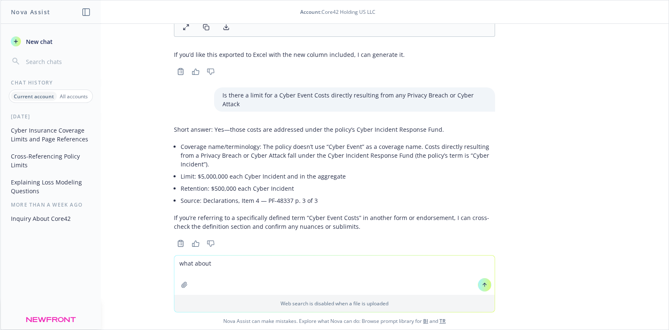
paste textarea
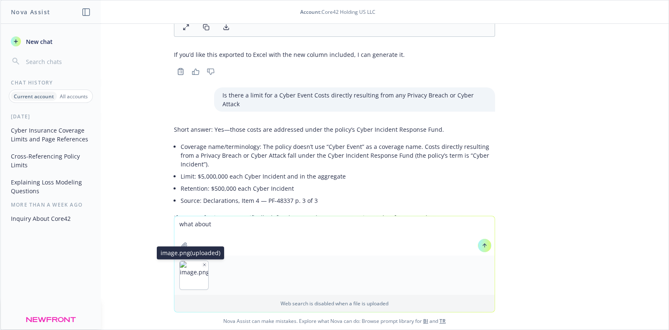
click at [202, 262] on icon "button" at bounding box center [204, 264] width 4 height 4
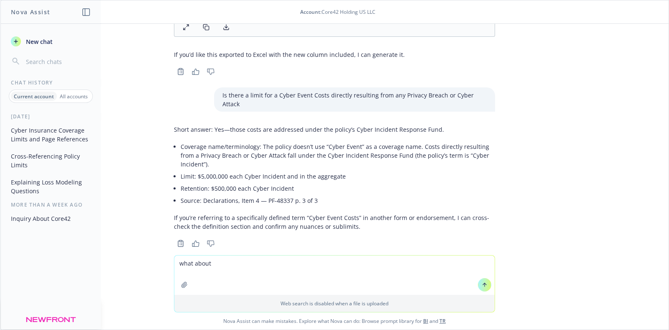
drag, startPoint x: 245, startPoint y: 251, endPoint x: 245, endPoint y: 256, distance: 5.0
click at [245, 259] on div at bounding box center [334, 264] width 655 height 10
click at [245, 261] on textarea "what about" at bounding box center [334, 274] width 320 height 39
paste textarea "Cryptojacking Fraud"
drag, startPoint x: 302, startPoint y: 251, endPoint x: 295, endPoint y: 257, distance: 9.2
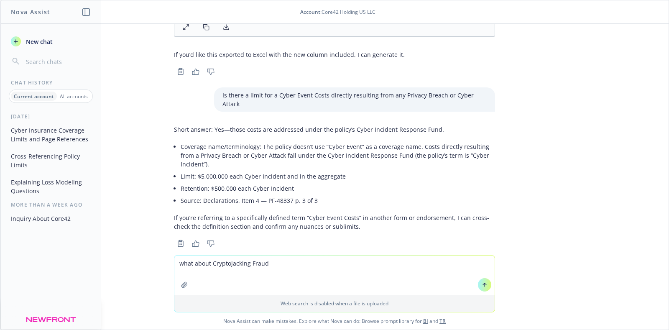
click at [297, 256] on div "pdf 00 5.26.25 - 26 Core42 Holding US LLC E&O-Cyber - Westchester Policy.pdf Ra…" at bounding box center [334, 177] width 668 height 306
click at [295, 258] on textarea "what about Cryptojacking Fraud" at bounding box center [334, 274] width 320 height 39
paste textarea
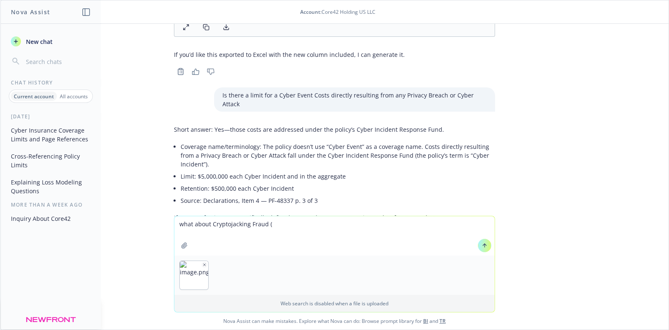
click at [301, 230] on textarea "what about Cryptojacking Fraud (" at bounding box center [334, 235] width 320 height 39
paste textarea "Criminal uses your or leased CPUs to mine crypto coin"
type textarea "what about Cryptojacking Fraud (Criminal uses your or leased CPUs to mine crypt…"
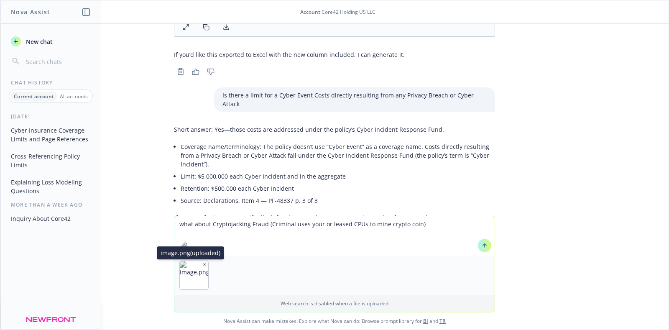
click at [204, 265] on icon "button" at bounding box center [205, 264] width 2 height 2
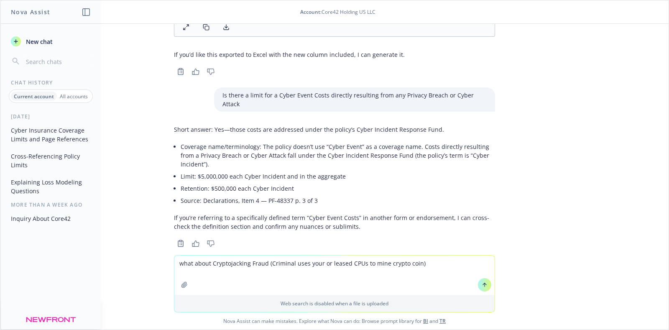
click at [478, 285] on button at bounding box center [484, 284] width 13 height 13
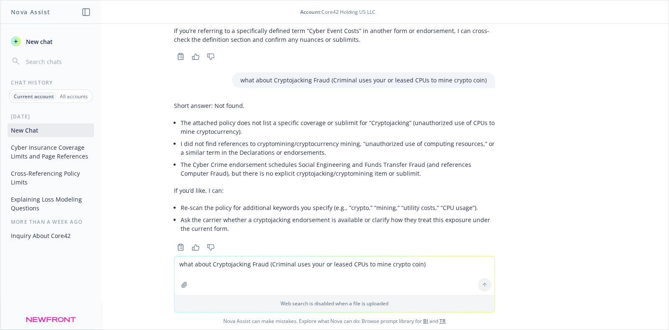
scroll to position [1078, 0]
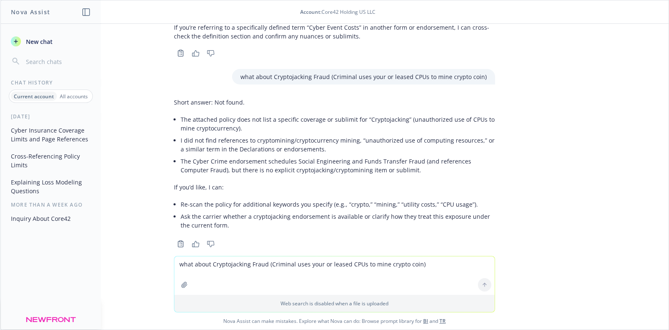
click at [224, 258] on textarea "what about Cryptojacking Fraud (Criminal uses your or leased CPUs to mine crypt…" at bounding box center [334, 275] width 320 height 38
type textarea "yes"
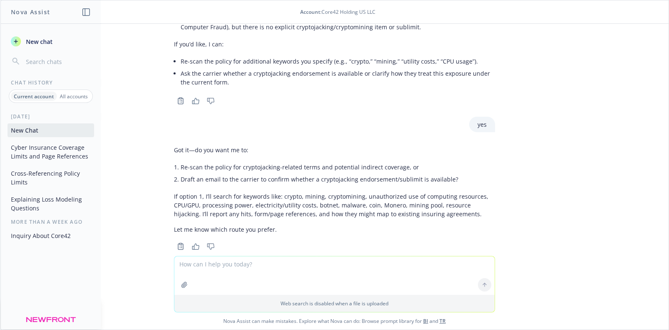
scroll to position [1224, 0]
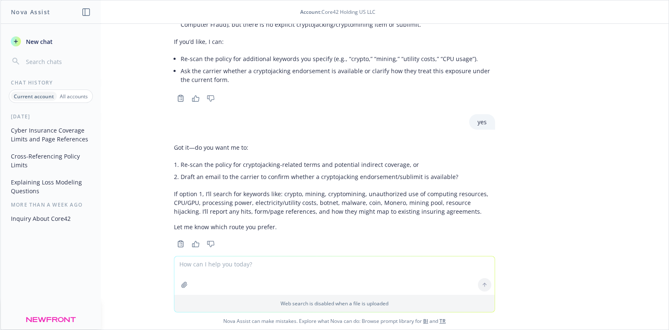
click at [253, 267] on textarea at bounding box center [334, 275] width 320 height 38
type textarea "rescan"
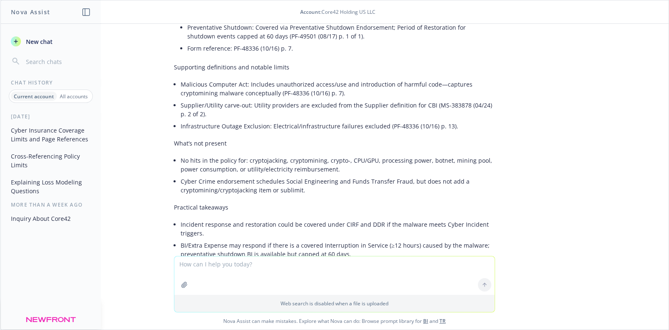
scroll to position [1878, 0]
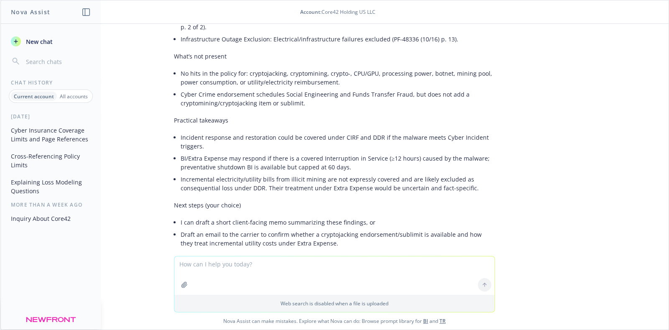
click at [240, 267] on textarea at bounding box center [334, 275] width 320 height 38
click at [296, 264] on textarea "what about Proof of loss" at bounding box center [334, 274] width 320 height 39
paste textarea "Reasonable & necessary costs for an Expert to determine the amount and the exte…"
type textarea "what about Proof of loss - Reasonable & necessary costs for an Expert to determ…"
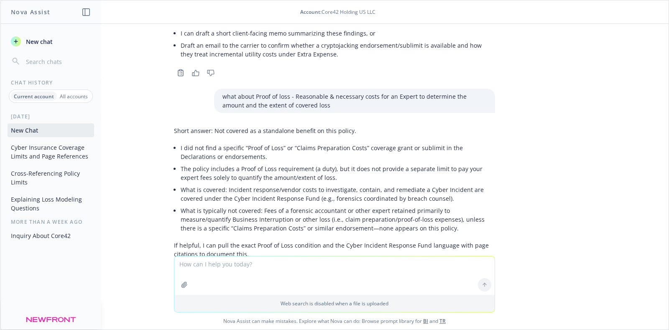
scroll to position [2076, 0]
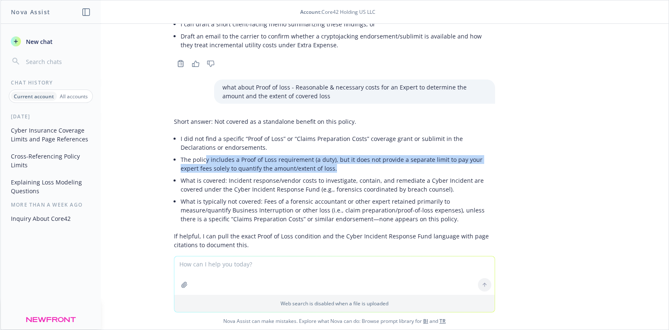
drag, startPoint x: 196, startPoint y: 126, endPoint x: 316, endPoint y: 132, distance: 120.1
click at [316, 153] on li "The policy includes a Proof of Loss requirement (a duty), but it does not provi…" at bounding box center [338, 163] width 314 height 21
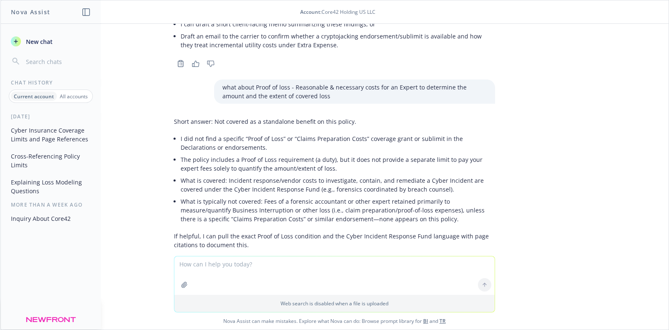
click at [240, 273] on textarea at bounding box center [334, 275] width 320 height 38
type textarea "what about betterment cost what is the limit"
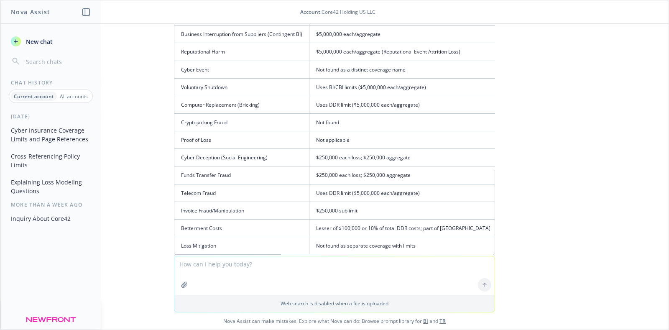
scroll to position [639, 0]
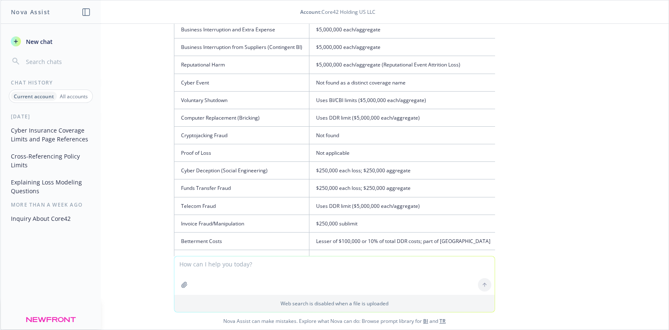
click at [0, 306] on div "Nova Assist New chat Chat History Current account All accounts Today Cyber Insu…" at bounding box center [334, 165] width 669 height 330
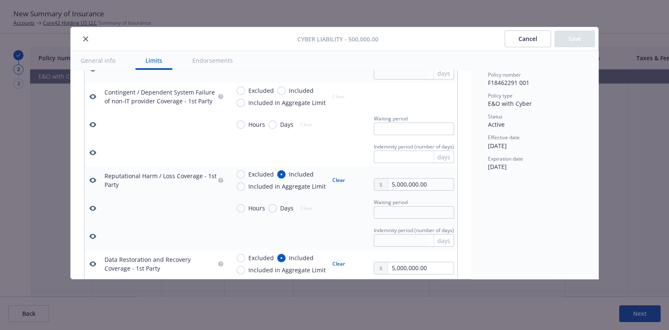
scroll to position [966, 0]
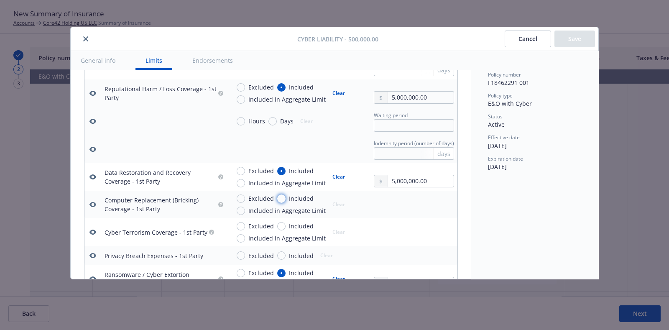
drag, startPoint x: 280, startPoint y: 196, endPoint x: 297, endPoint y: 201, distance: 17.3
click at [280, 196] on input "Included" at bounding box center [281, 198] width 8 height 8
radio input "true"
click at [400, 208] on input "text" at bounding box center [421, 209] width 66 height 12
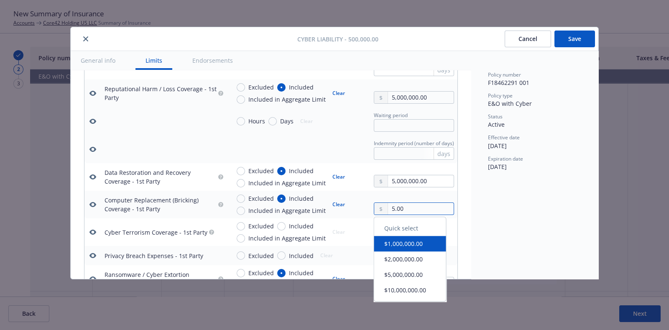
type textarea "x"
type input "5.00"
type textarea "x"
type input "50.00"
type textarea "x"
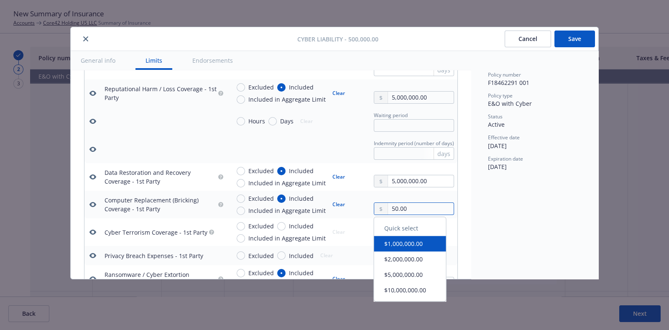
type input "500.00"
type textarea "x"
type input "50,000.00"
type textarea "x"
type input "500,000.00"
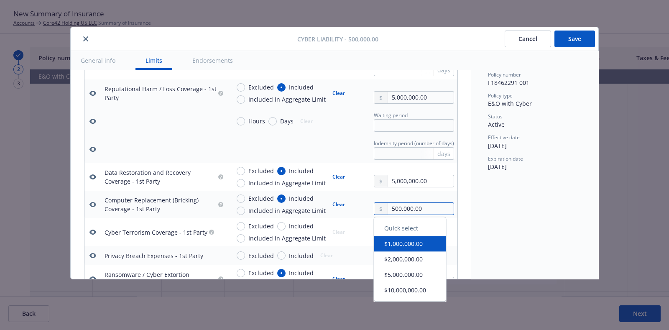
type textarea "x"
type input "5,000,000.00"
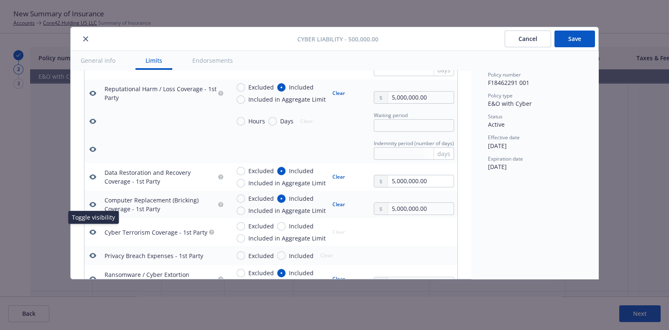
click at [147, 235] on div "Cyber Terrorism Coverage - 1st Party" at bounding box center [163, 232] width 119 height 10
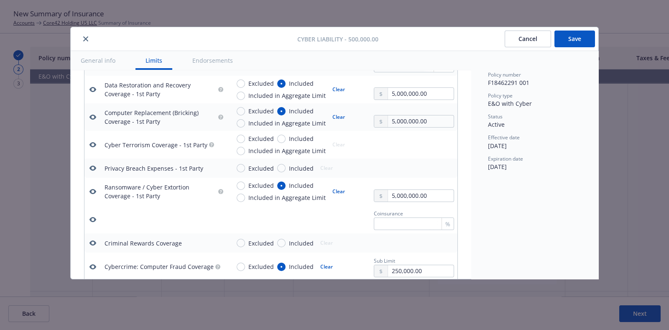
scroll to position [1140, 0]
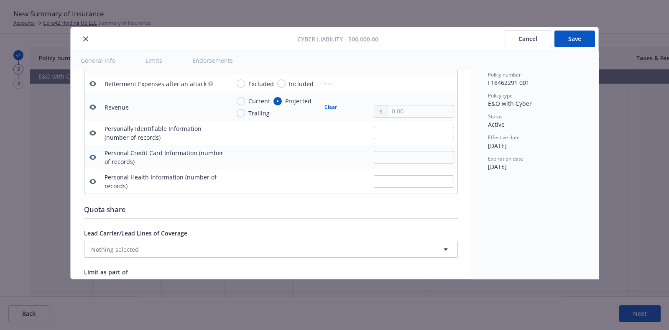
type textarea "x"
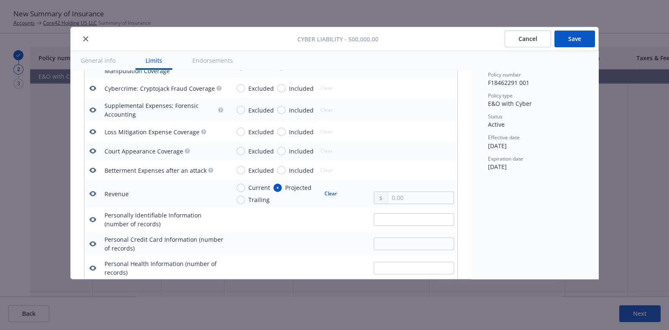
scroll to position [1401, 0]
click at [283, 168] on input "Included" at bounding box center [281, 170] width 8 height 8
radio input "true"
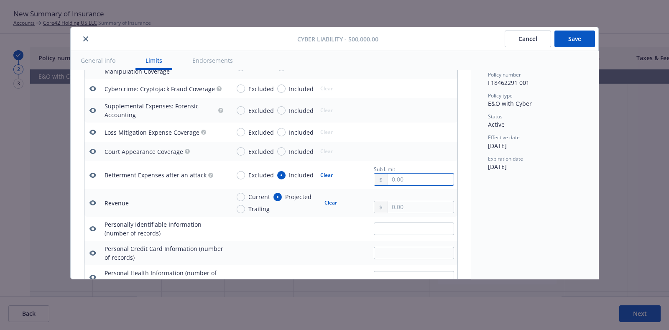
click at [409, 173] on input "text" at bounding box center [421, 179] width 66 height 12
type textarea "x"
type input "1.00"
type textarea "x"
type input "10.00"
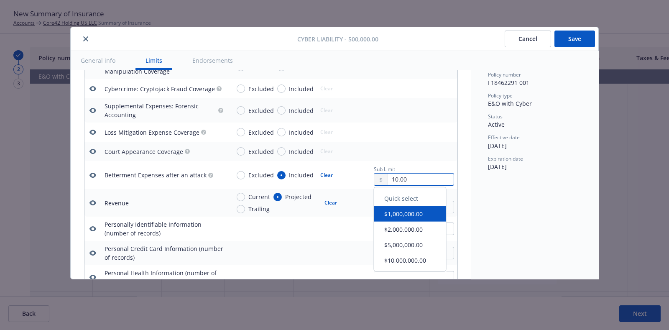
type textarea "x"
type input "100.00"
type textarea "x"
type input "1,000.00"
type textarea "x"
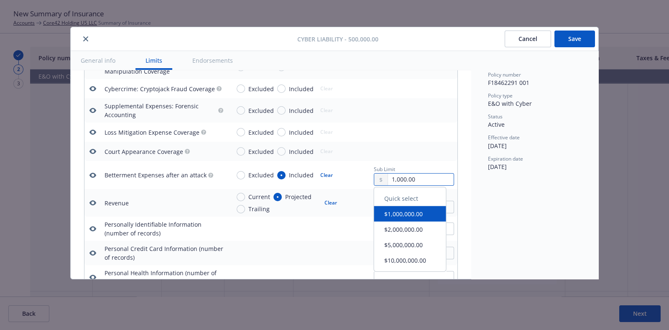
type input "10,000.00"
type textarea "x"
type input "100,000.00"
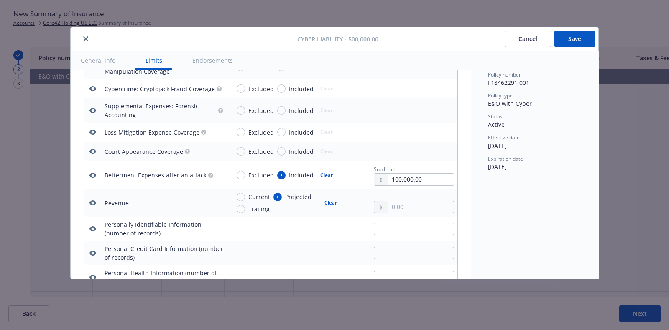
type textarea "x"
